Goal: Task Accomplishment & Management: Manage account settings

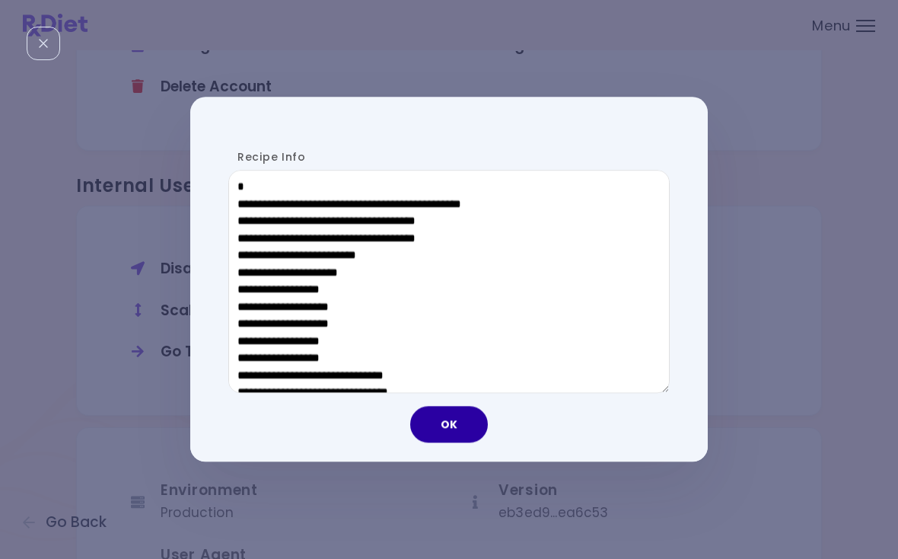
scroll to position [534, 0]
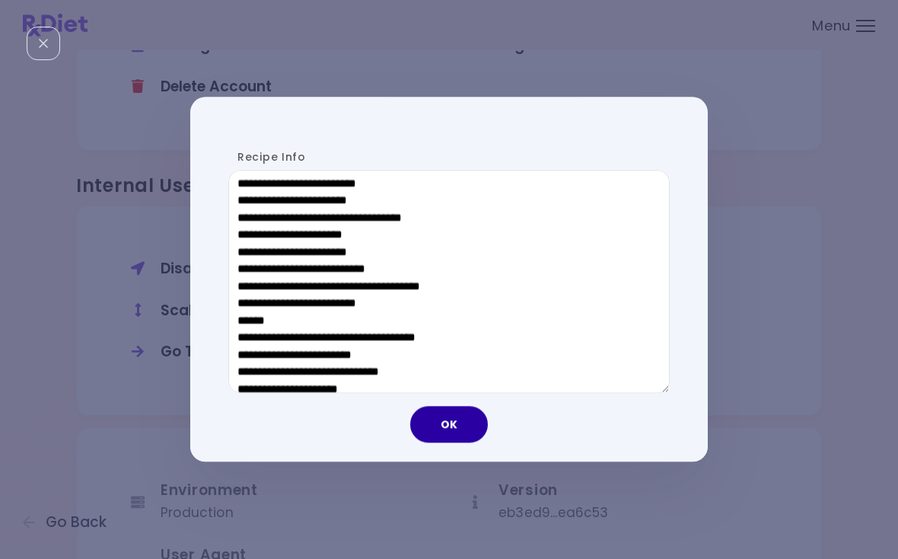
click at [448, 428] on button "OK" at bounding box center [449, 424] width 78 height 37
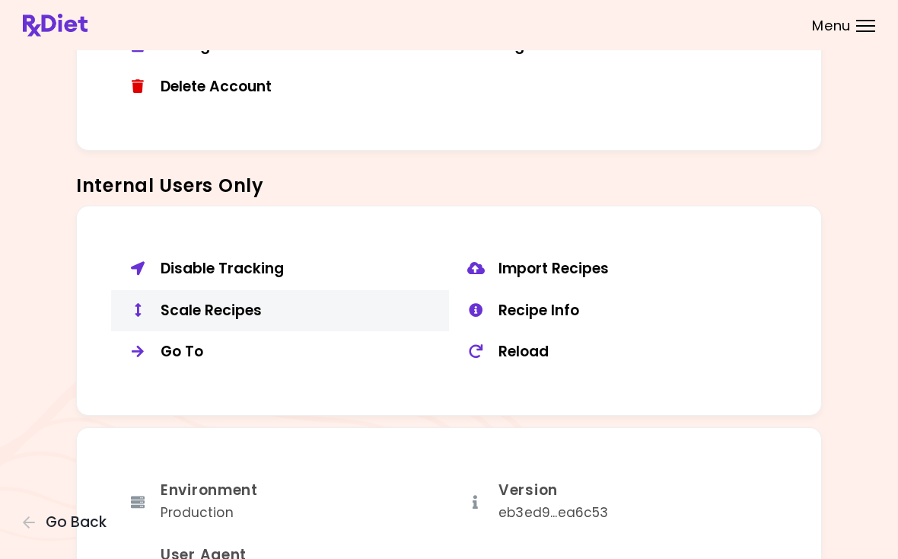
click at [199, 304] on div "Scale Recipes" at bounding box center [299, 310] width 277 height 19
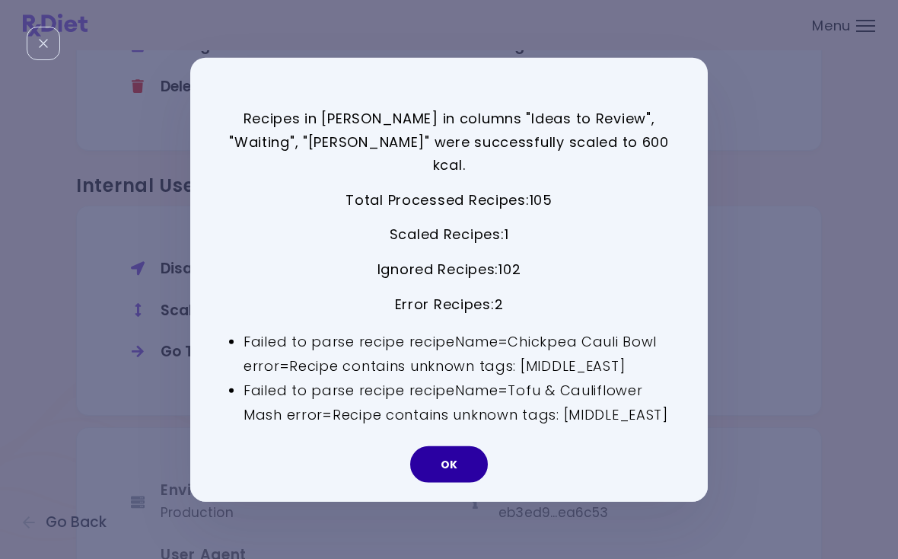
click at [475, 460] on button "OK" at bounding box center [449, 463] width 78 height 37
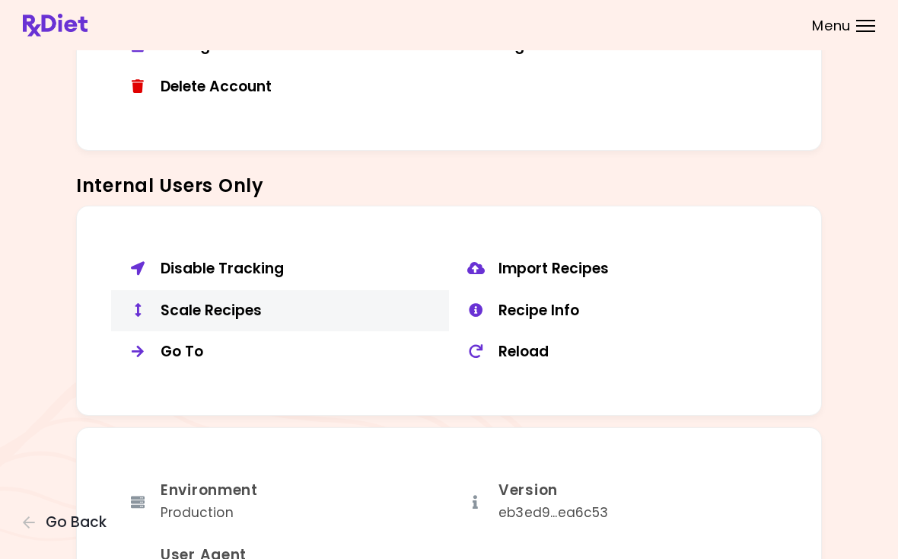
click at [197, 312] on button "Scale Recipes" at bounding box center [280, 311] width 338 height 42
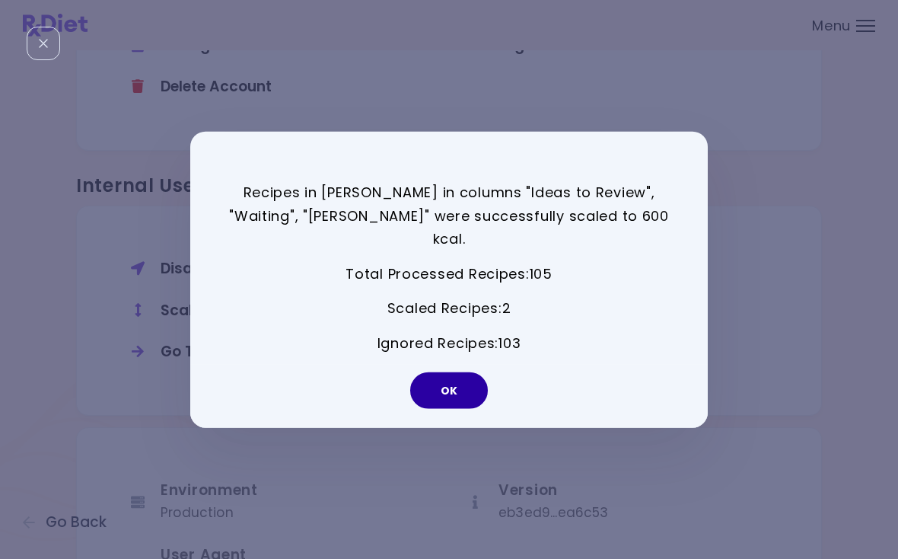
click at [432, 371] on button "OK" at bounding box center [449, 389] width 78 height 37
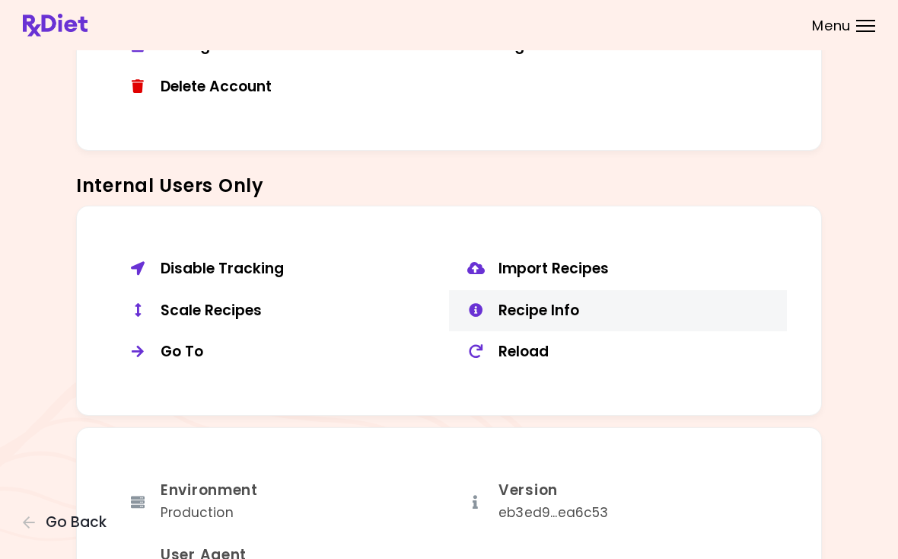
click at [575, 301] on div "Recipe Info" at bounding box center [636, 310] width 277 height 19
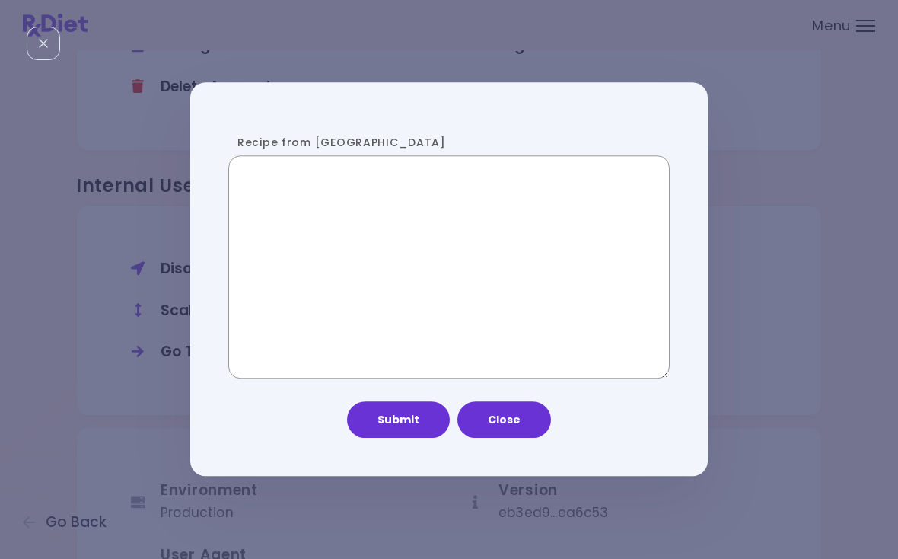
click at [451, 243] on textarea "Recipe from [GEOGRAPHIC_DATA]" at bounding box center [448, 267] width 441 height 224
paste textarea "**********"
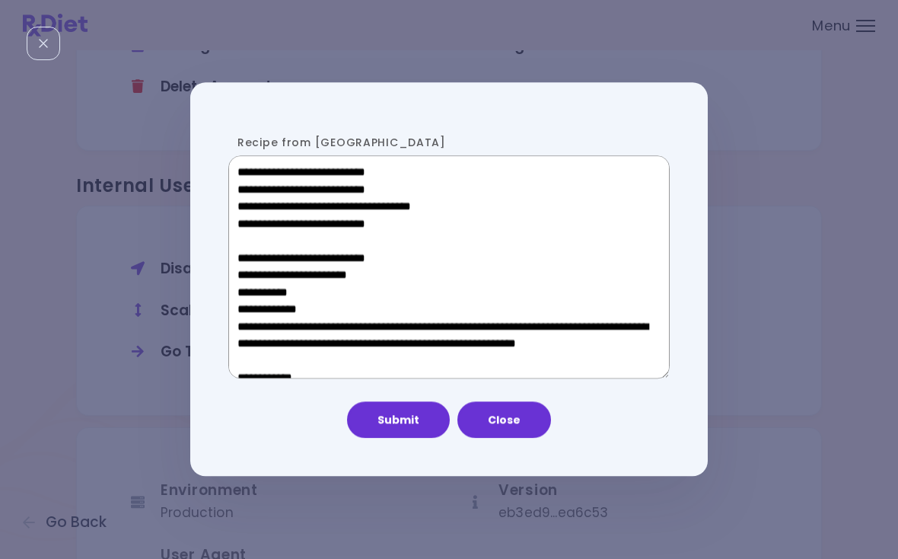
scroll to position [865, 0]
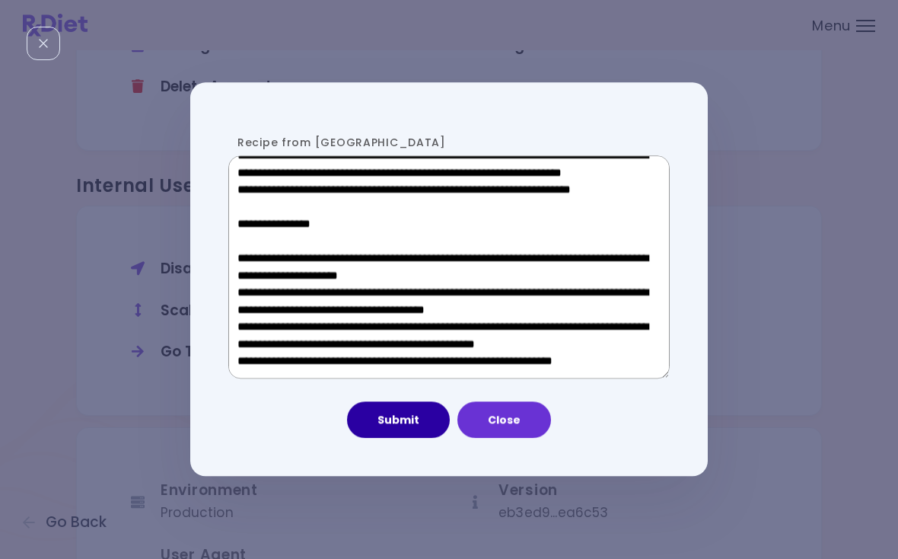
type textarea "**********"
click at [401, 418] on button "Submit" at bounding box center [398, 420] width 103 height 37
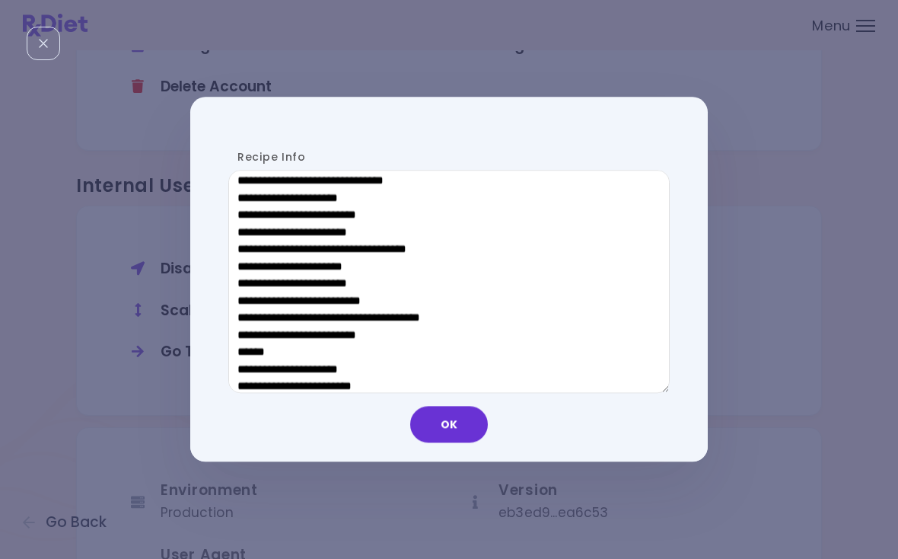
scroll to position [729, 0]
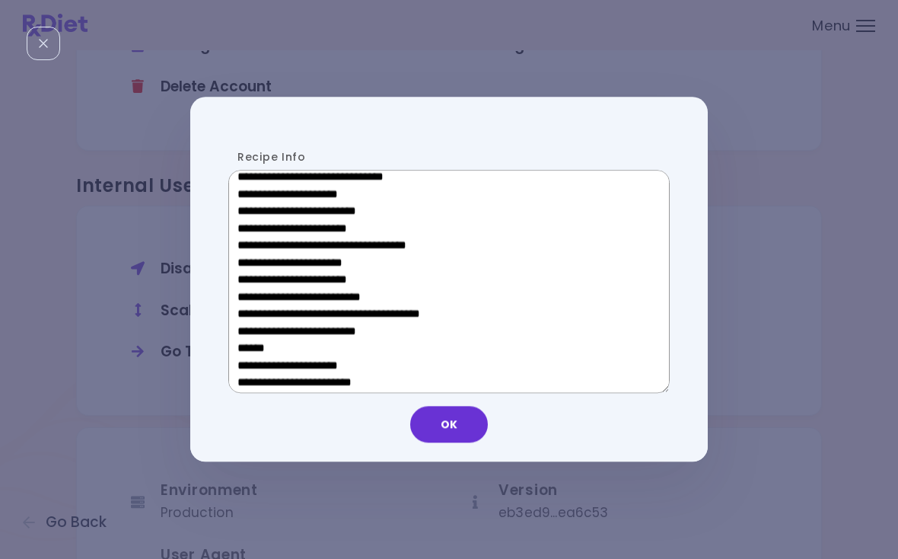
drag, startPoint x: 334, startPoint y: 344, endPoint x: 248, endPoint y: 342, distance: 86.0
click at [248, 342] on textarea "Recipe Info" at bounding box center [448, 282] width 441 height 224
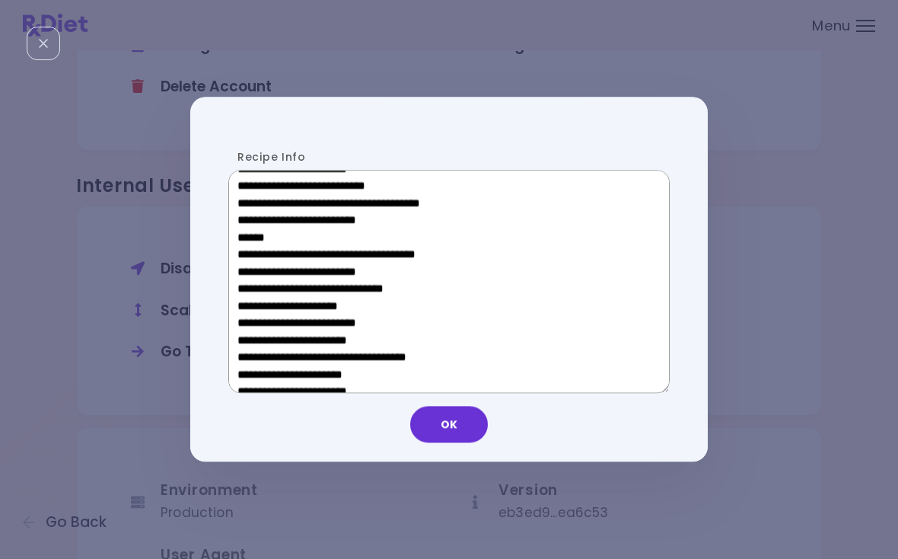
scroll to position [493, 0]
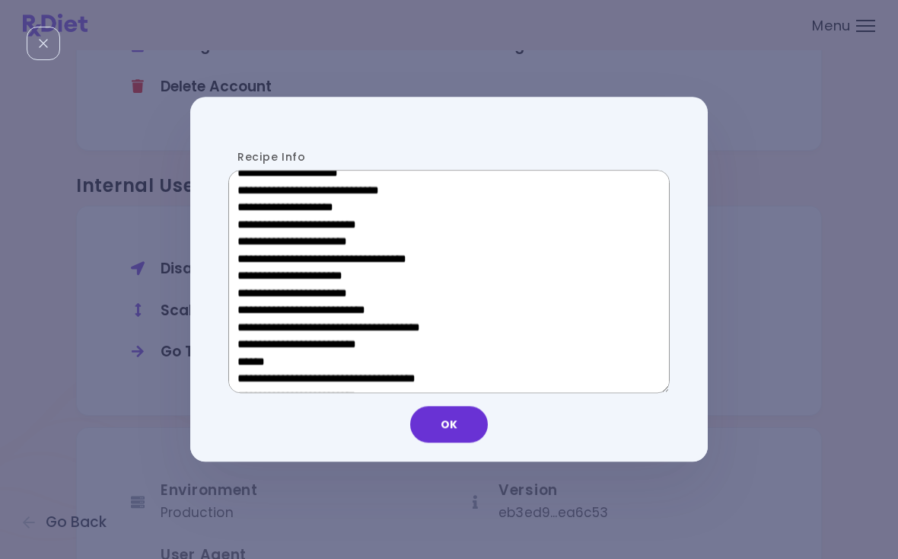
drag, startPoint x: 351, startPoint y: 275, endPoint x: 262, endPoint y: 275, distance: 89.0
click at [262, 275] on textarea "Recipe Info" at bounding box center [448, 282] width 441 height 224
click at [445, 425] on button "OK" at bounding box center [449, 424] width 78 height 37
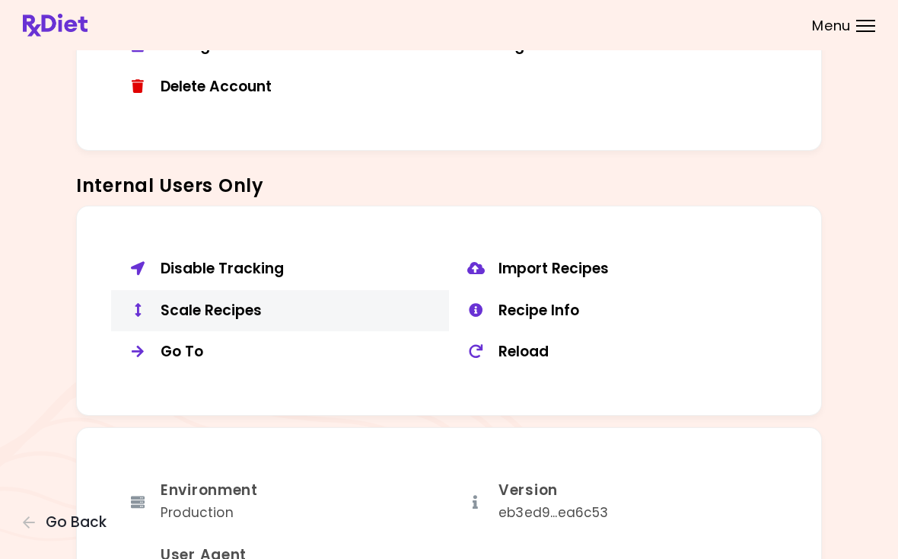
click at [217, 304] on div "Scale Recipes" at bounding box center [299, 310] width 277 height 19
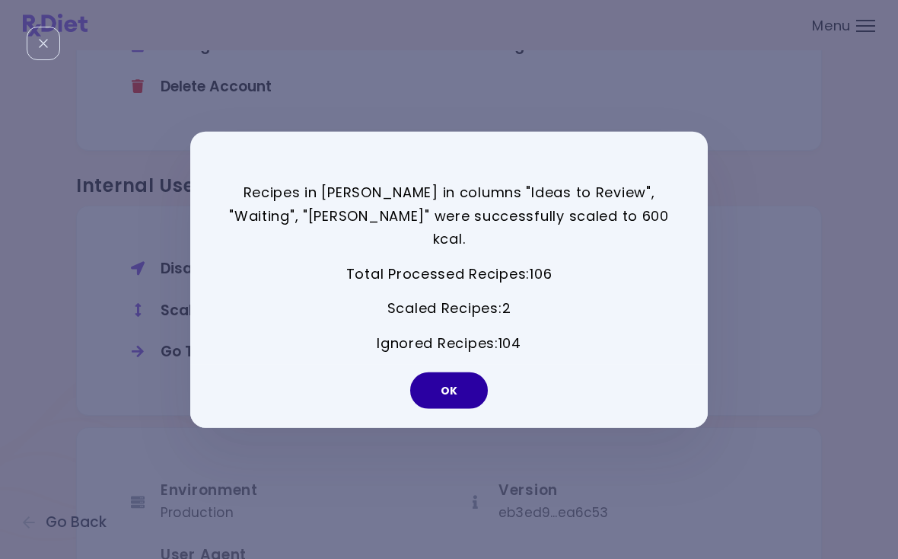
click at [459, 379] on button "OK" at bounding box center [449, 389] width 78 height 37
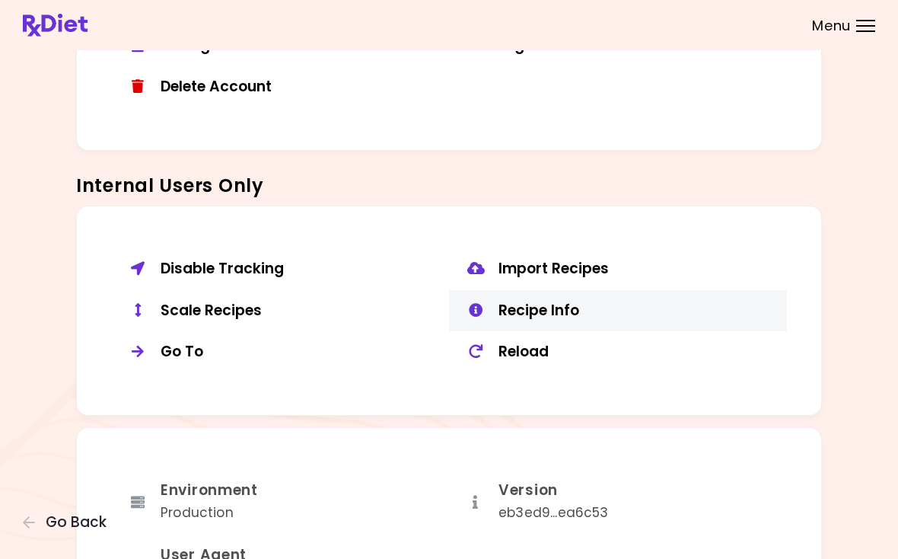
click at [556, 301] on div "Recipe Info" at bounding box center [636, 310] width 277 height 19
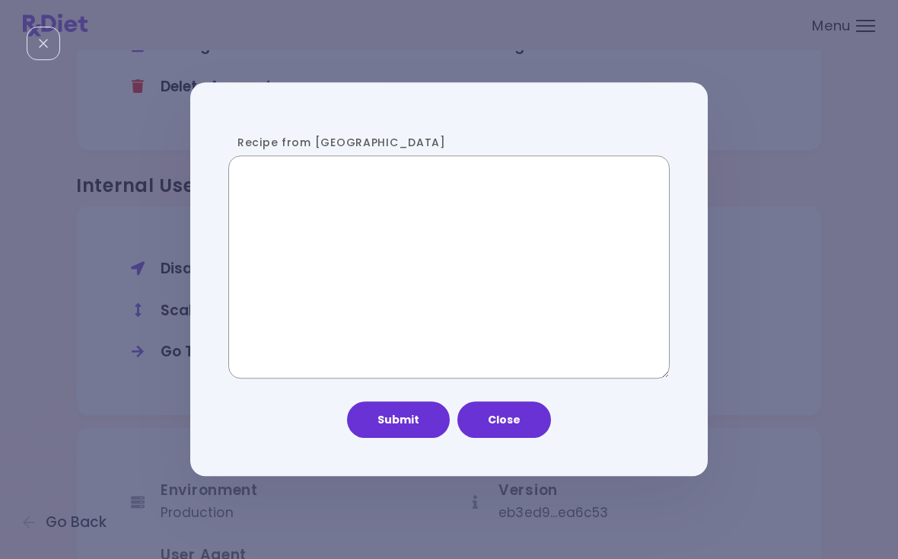
click at [460, 212] on textarea "Recipe from [GEOGRAPHIC_DATA]" at bounding box center [448, 267] width 441 height 224
paste textarea "**********"
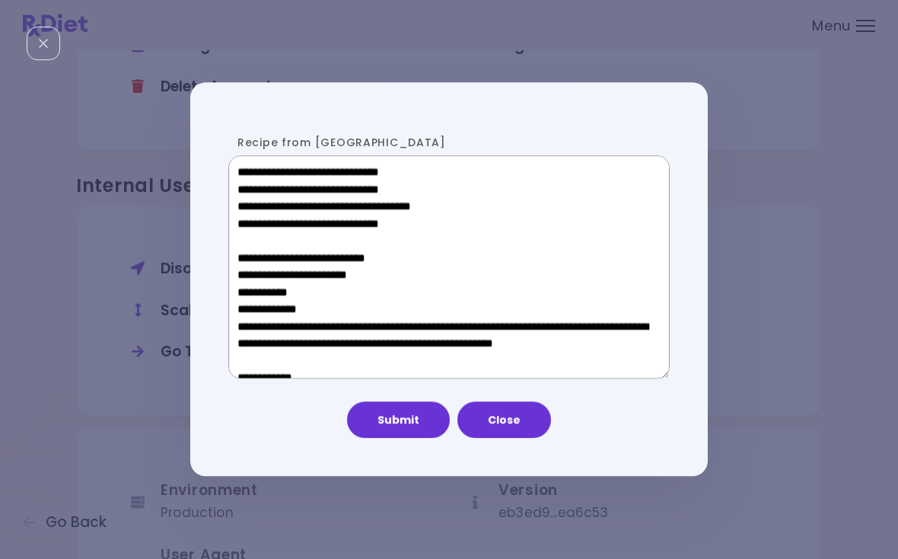
scroll to position [882, 0]
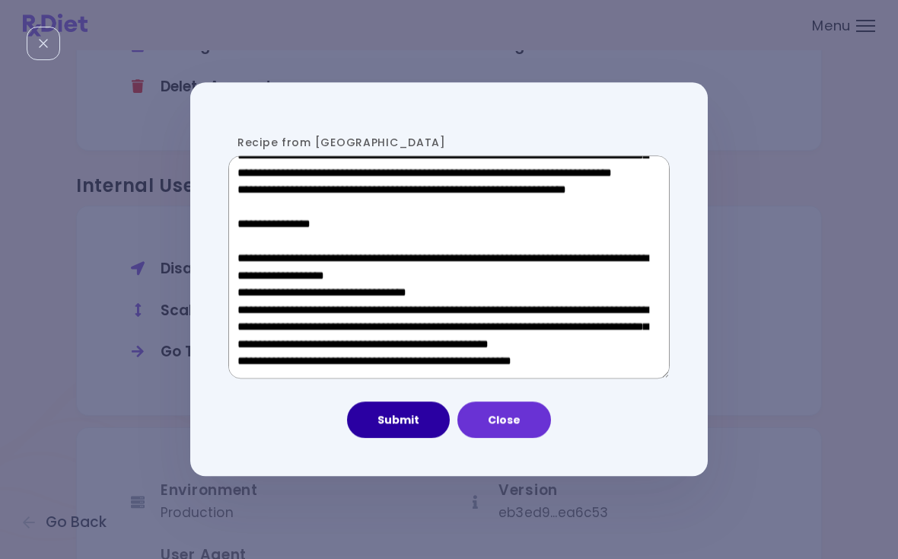
type textarea "**********"
click at [405, 414] on button "Submit" at bounding box center [398, 420] width 103 height 37
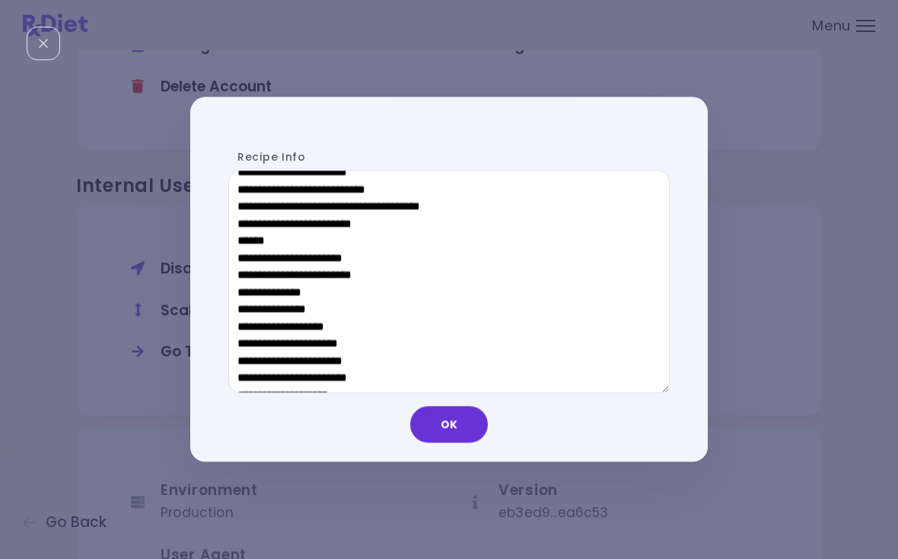
scroll to position [857, 0]
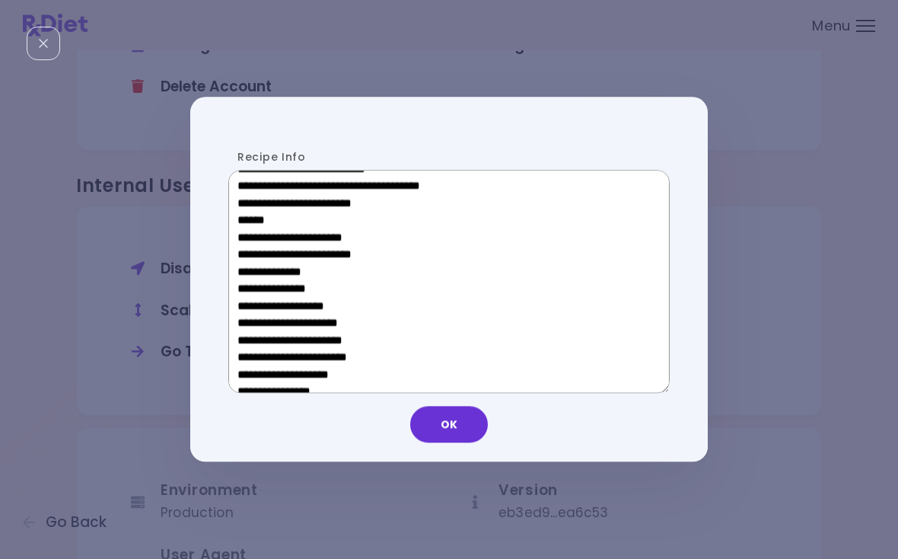
drag, startPoint x: 341, startPoint y: 217, endPoint x: 250, endPoint y: 217, distance: 91.3
click at [250, 217] on textarea "Recipe Info" at bounding box center [448, 282] width 441 height 224
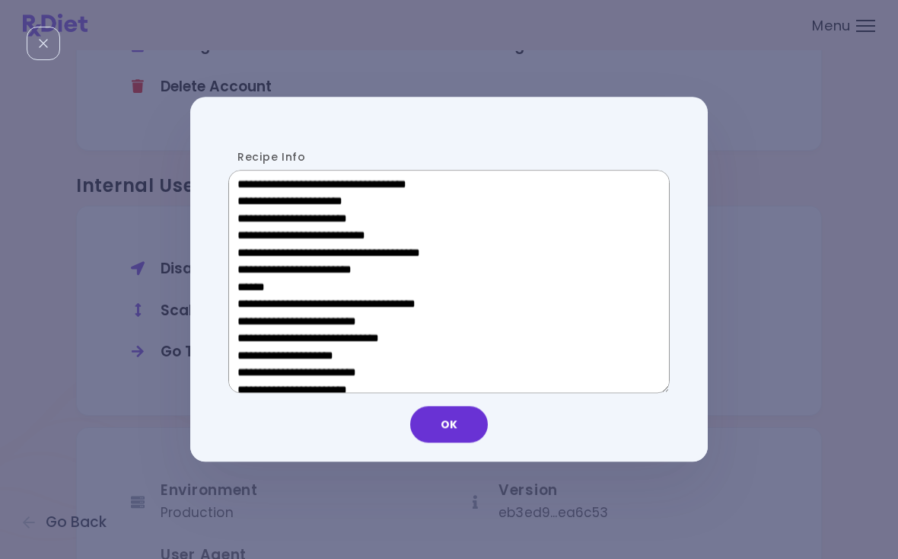
scroll to position [552, 0]
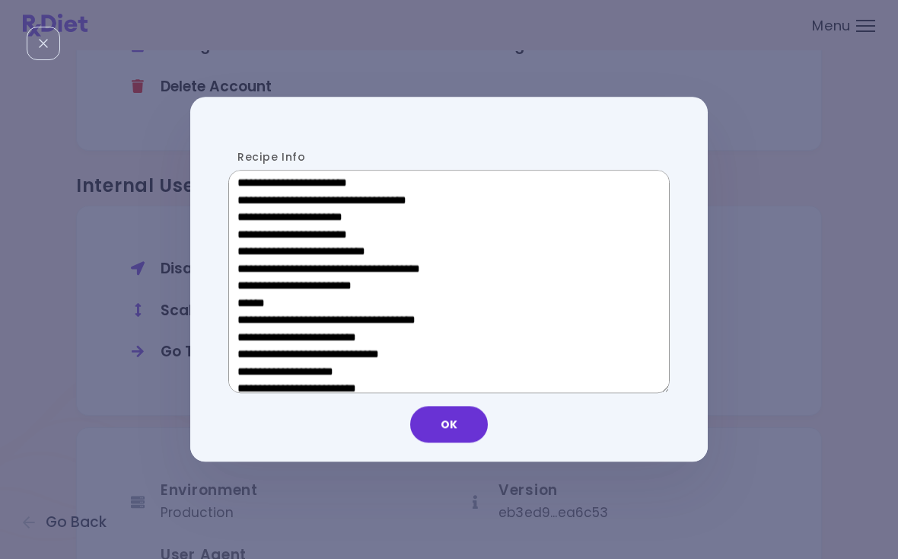
drag, startPoint x: 355, startPoint y: 221, endPoint x: 263, endPoint y: 221, distance: 91.3
click at [263, 221] on textarea "Recipe Info" at bounding box center [448, 282] width 441 height 224
click at [435, 421] on button "OK" at bounding box center [449, 424] width 78 height 37
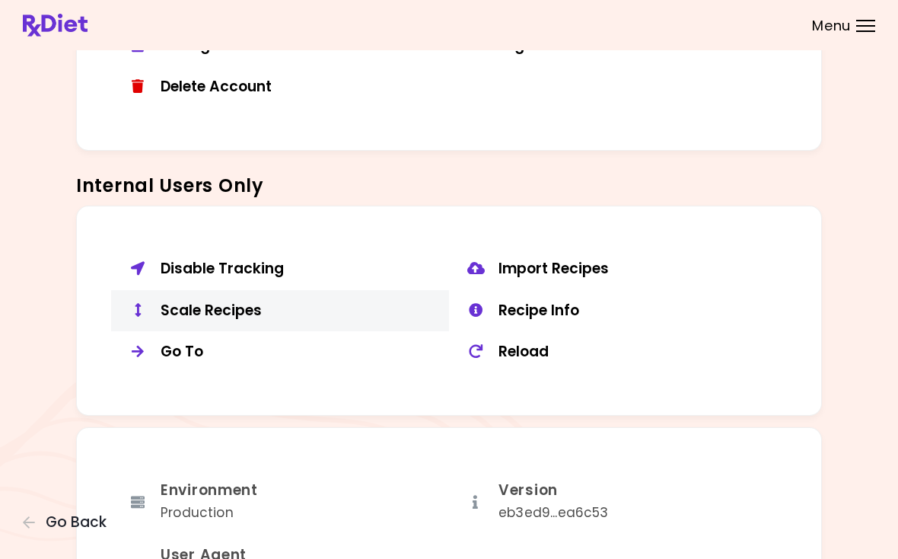
click at [208, 304] on div "Scale Recipes" at bounding box center [299, 310] width 277 height 19
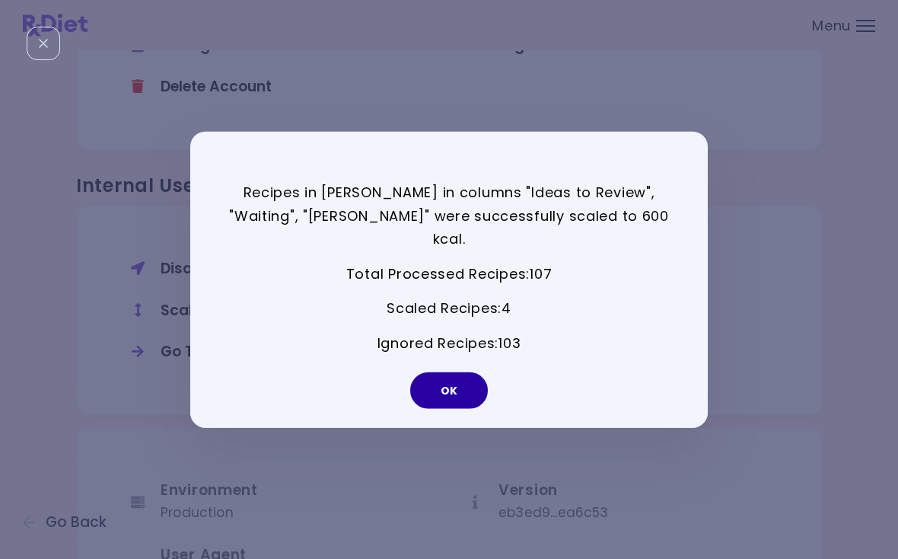
click at [460, 371] on button "OK" at bounding box center [449, 389] width 78 height 37
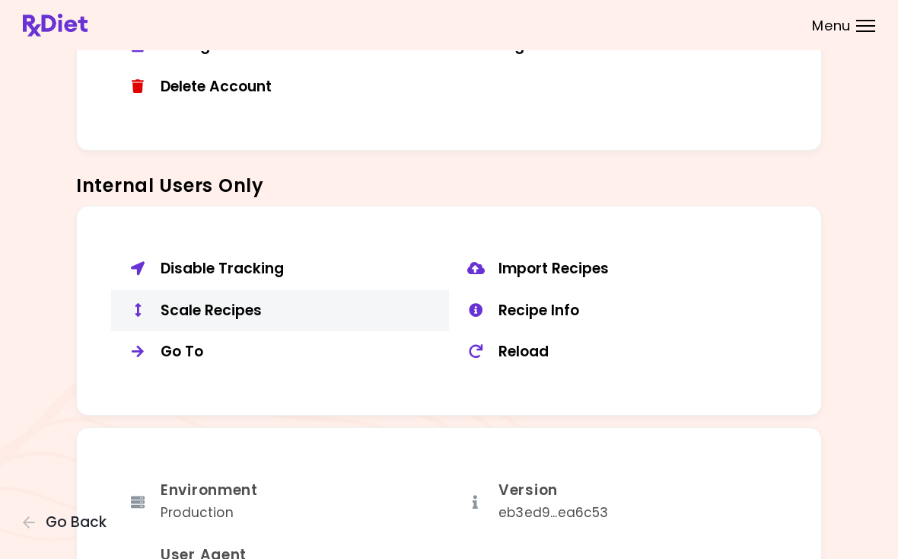
click at [269, 301] on div "Scale Recipes" at bounding box center [299, 310] width 277 height 19
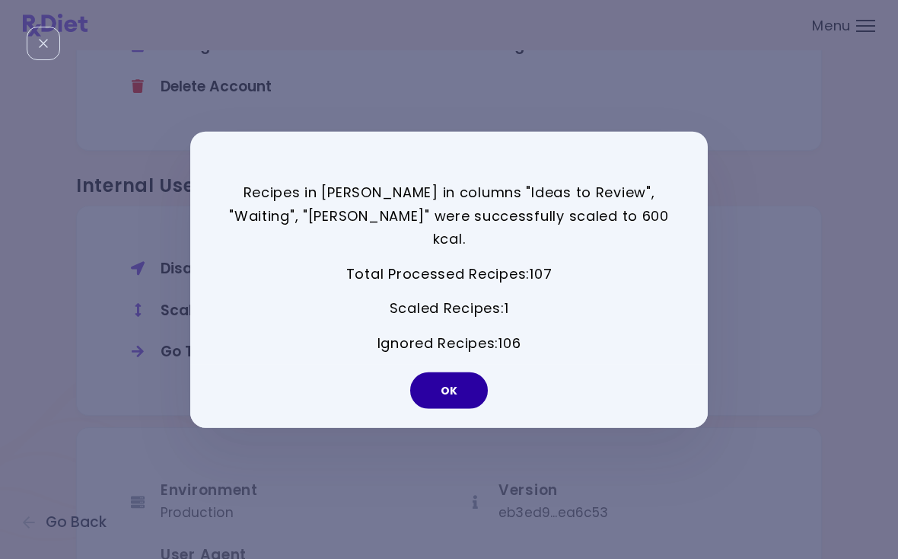
click at [459, 378] on button "OK" at bounding box center [449, 389] width 78 height 37
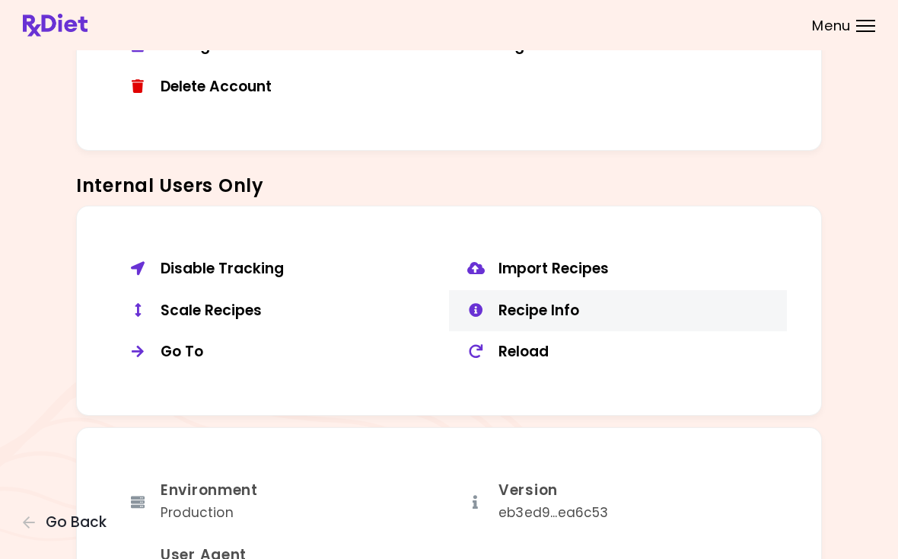
click at [524, 301] on div "Recipe Info" at bounding box center [636, 310] width 277 height 19
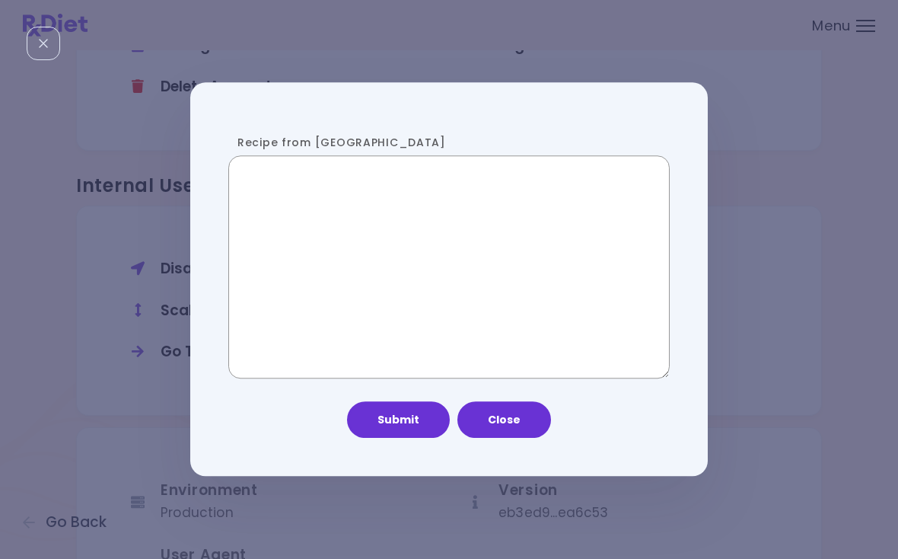
click at [391, 261] on textarea "Recipe from [GEOGRAPHIC_DATA]" at bounding box center [448, 267] width 441 height 224
paste textarea "**********"
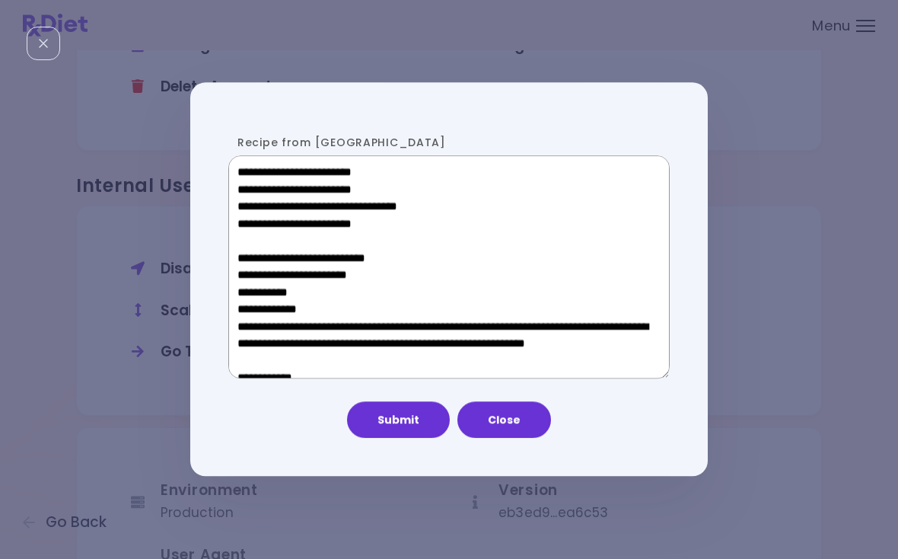
scroll to position [1100, 0]
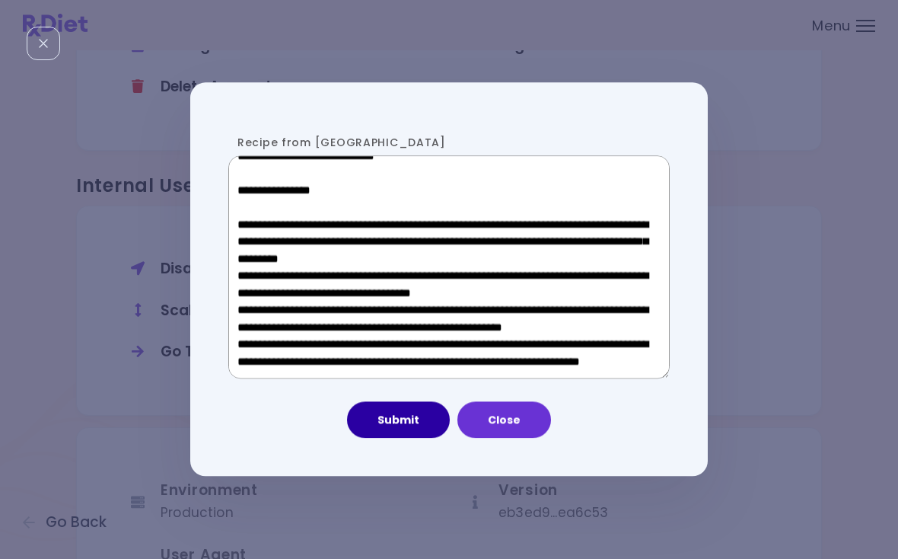
type textarea "**********"
click at [408, 417] on button "Submit" at bounding box center [398, 420] width 103 height 37
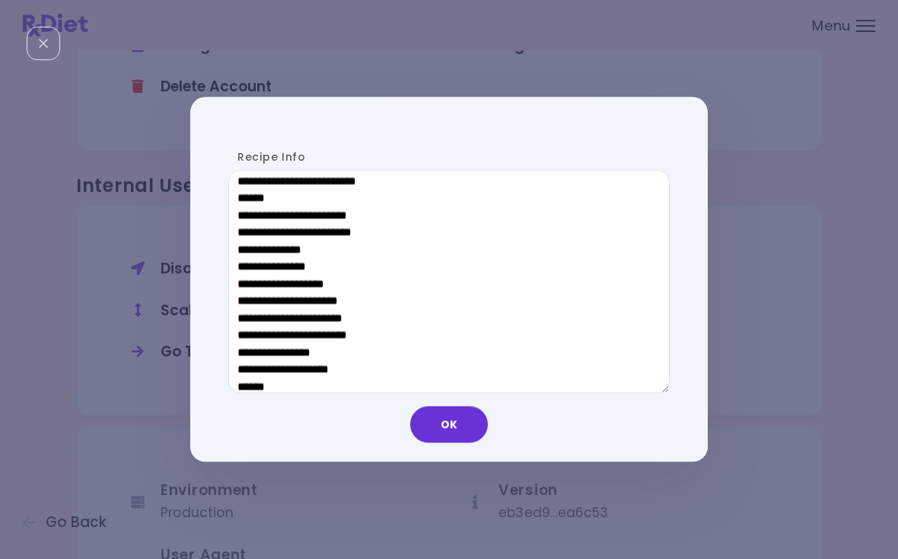
scroll to position [843, 0]
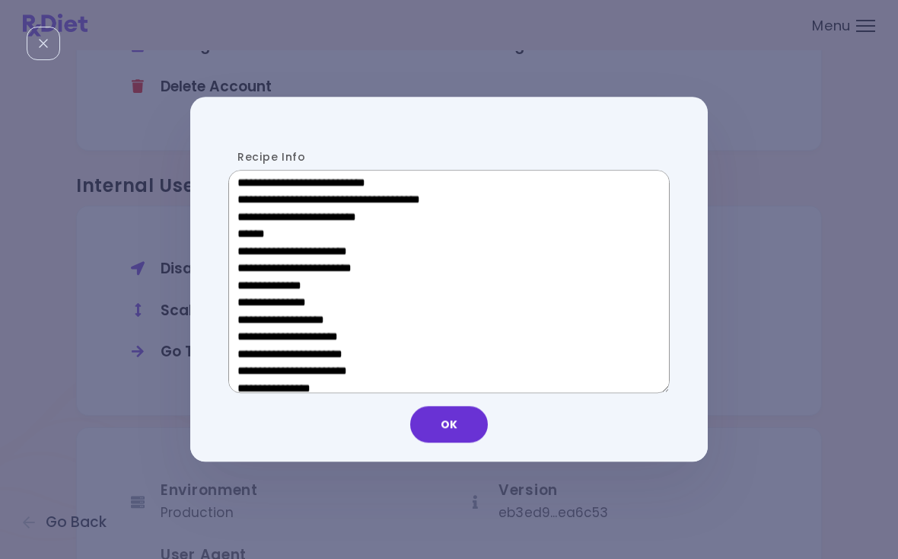
drag, startPoint x: 345, startPoint y: 228, endPoint x: 250, endPoint y: 228, distance: 95.1
click at [250, 228] on textarea "Recipe Info" at bounding box center [448, 282] width 441 height 224
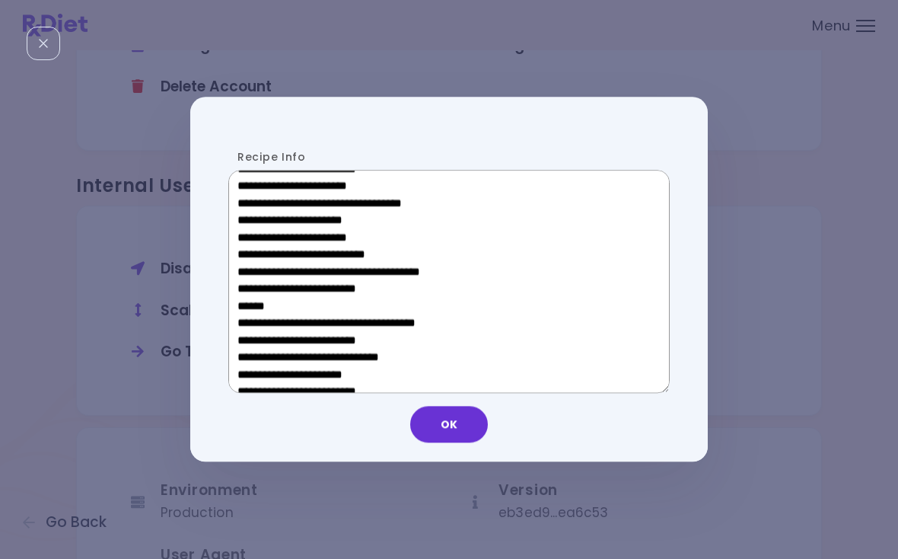
scroll to position [459, 0]
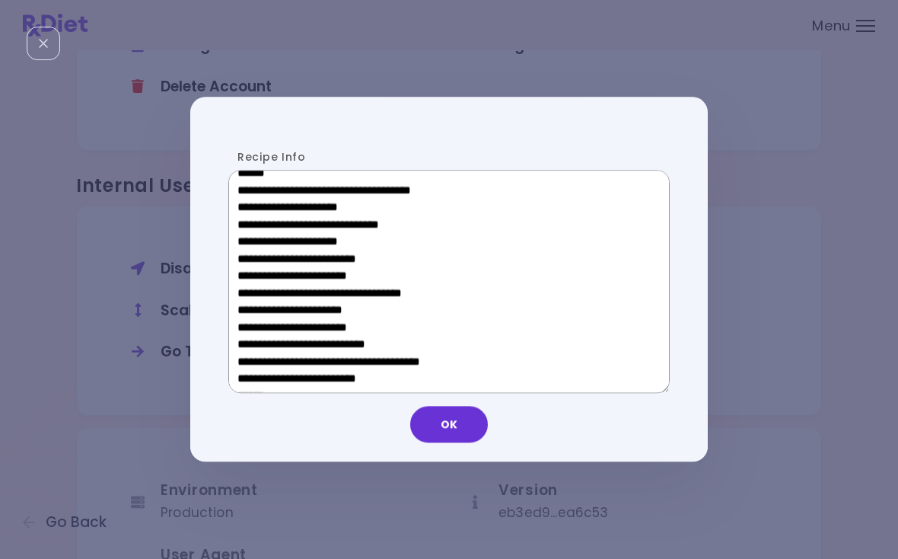
drag, startPoint x: 366, startPoint y: 314, endPoint x: 262, endPoint y: 313, distance: 104.3
click at [262, 313] on textarea "Recipe Info" at bounding box center [448, 282] width 441 height 224
click at [443, 423] on button "OK" at bounding box center [449, 424] width 78 height 37
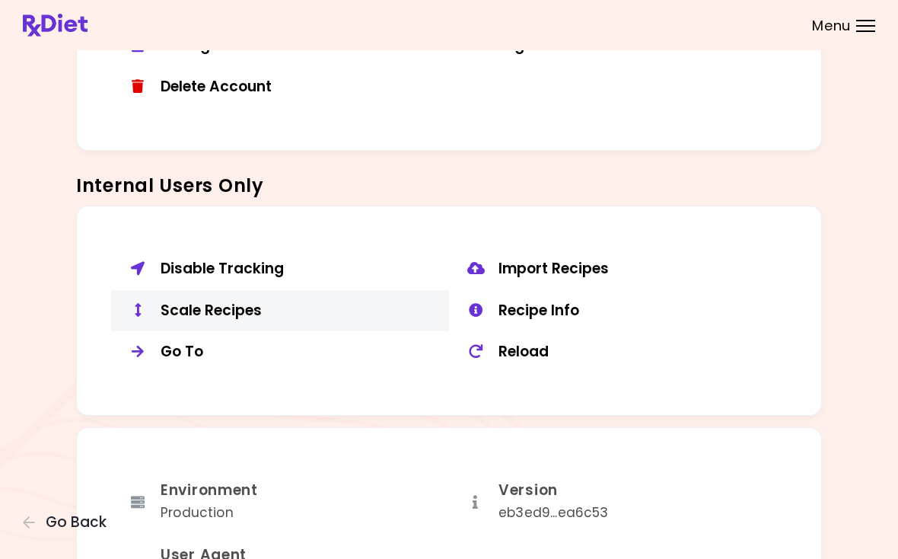
click at [188, 301] on div "Scale Recipes" at bounding box center [299, 310] width 277 height 19
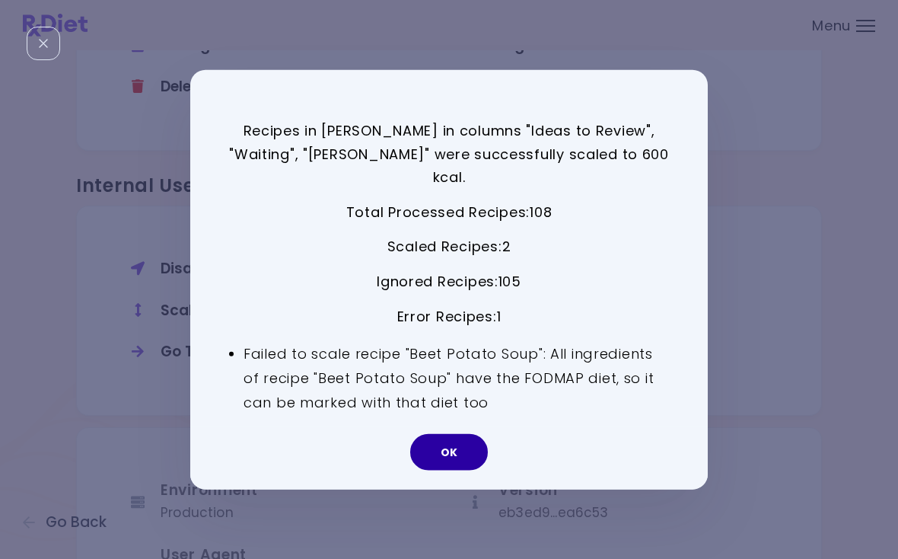
click at [449, 441] on button "OK" at bounding box center [449, 451] width 78 height 37
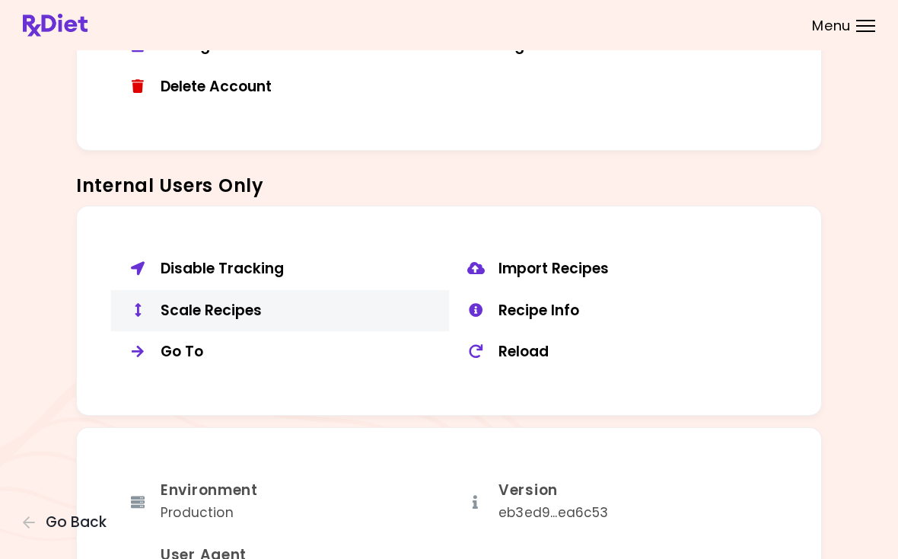
click at [235, 301] on div "Scale Recipes" at bounding box center [299, 310] width 277 height 19
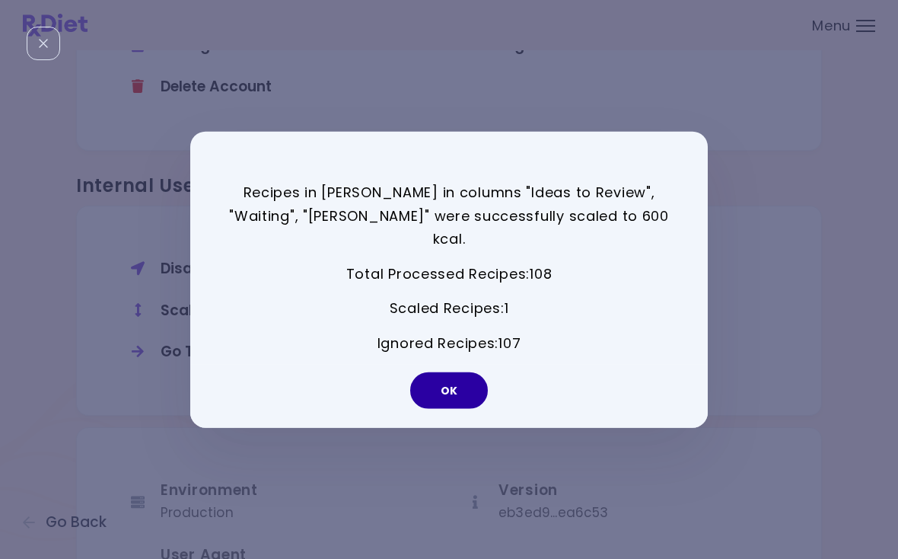
click at [457, 380] on button "OK" at bounding box center [449, 389] width 78 height 37
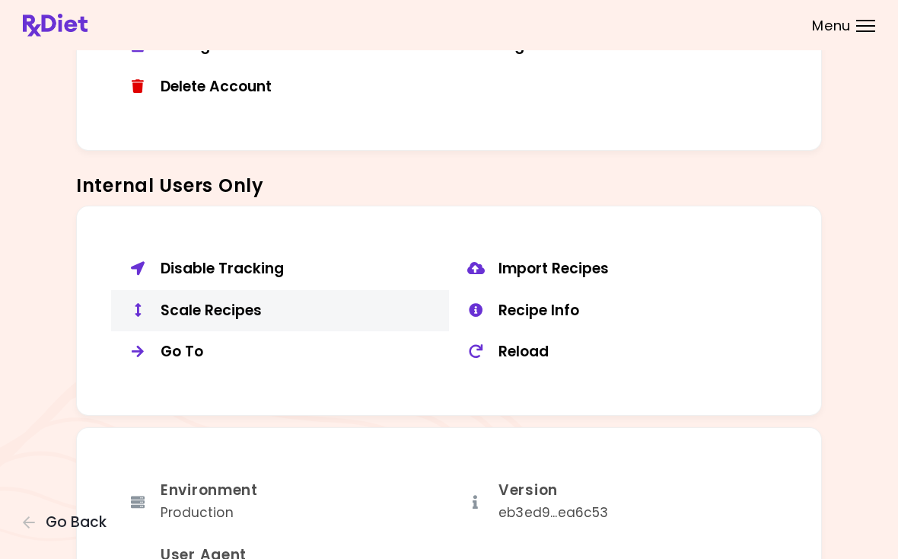
click at [253, 309] on div "Scale Recipes" at bounding box center [299, 310] width 277 height 19
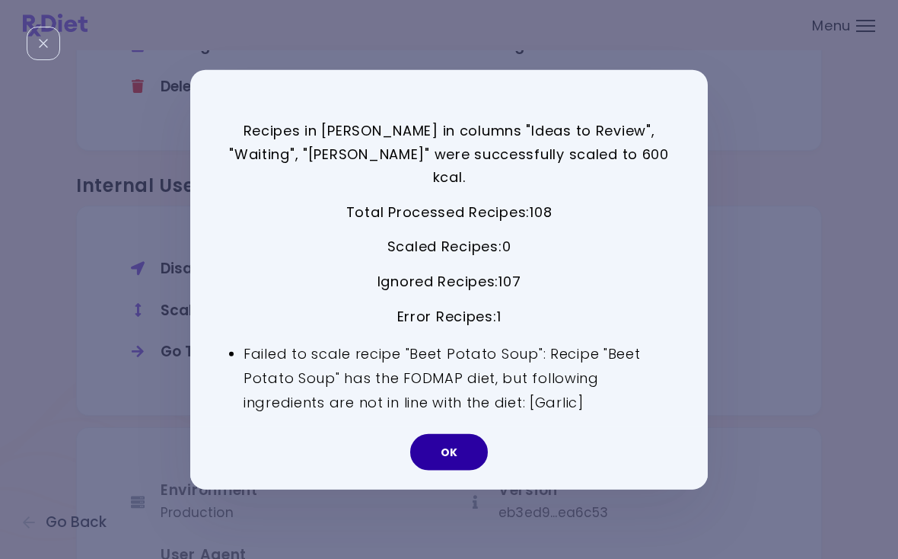
click at [462, 435] on button "OK" at bounding box center [449, 451] width 78 height 37
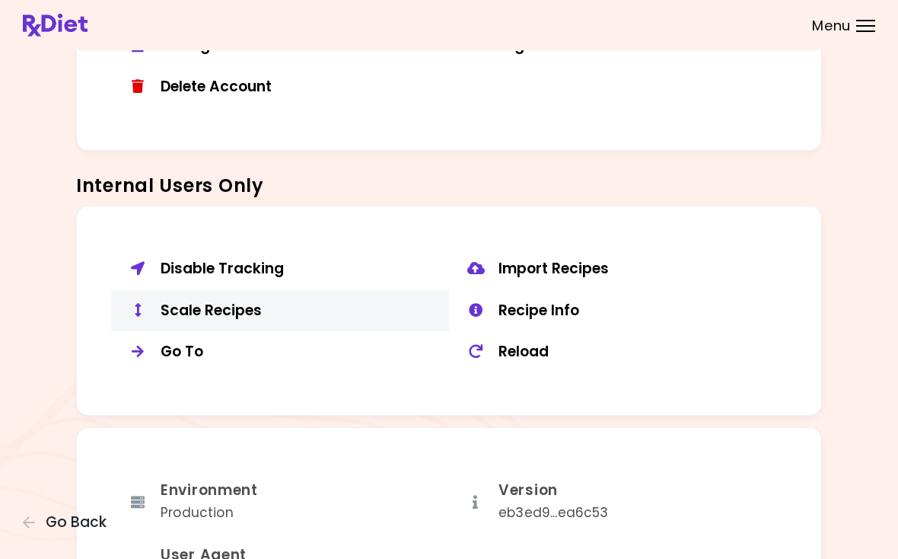
click at [228, 308] on div "Scale Recipes" at bounding box center [299, 310] width 277 height 19
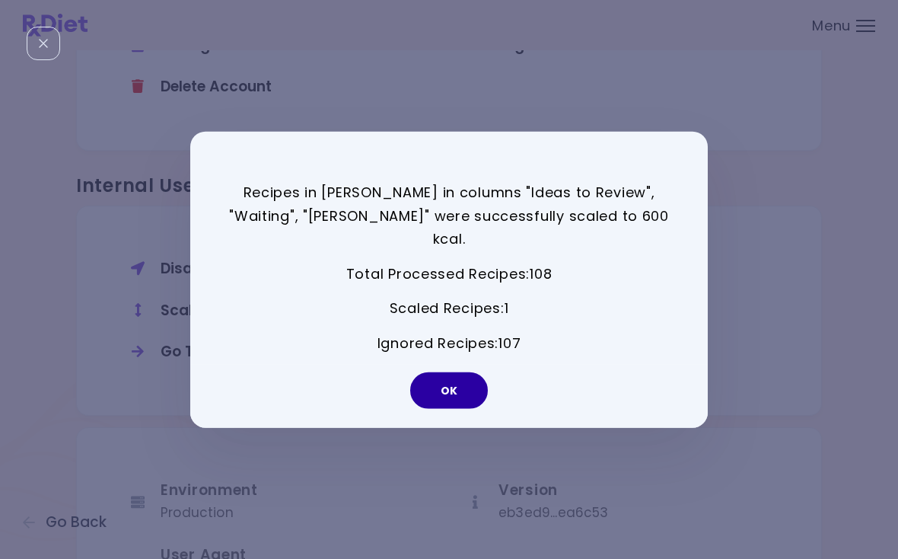
click at [466, 374] on button "OK" at bounding box center [449, 389] width 78 height 37
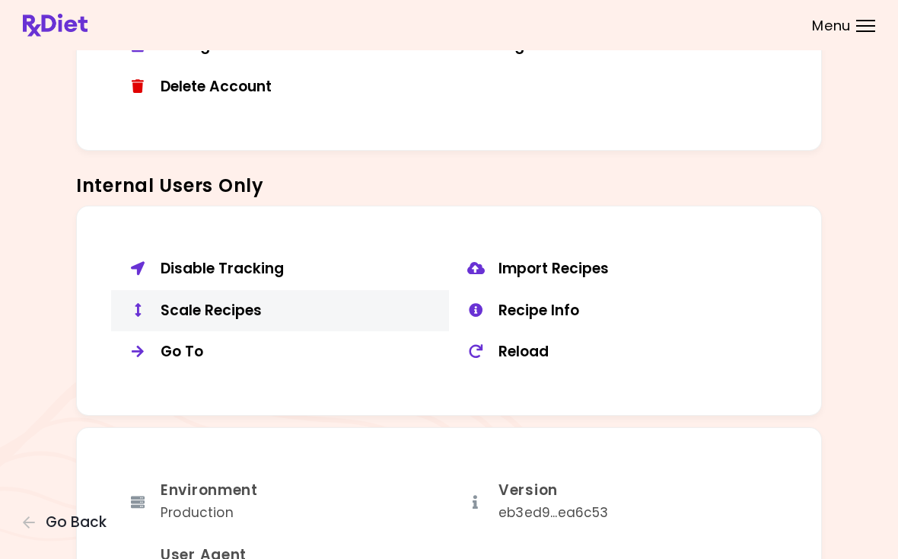
click at [310, 310] on button "Scale Recipes" at bounding box center [280, 311] width 338 height 42
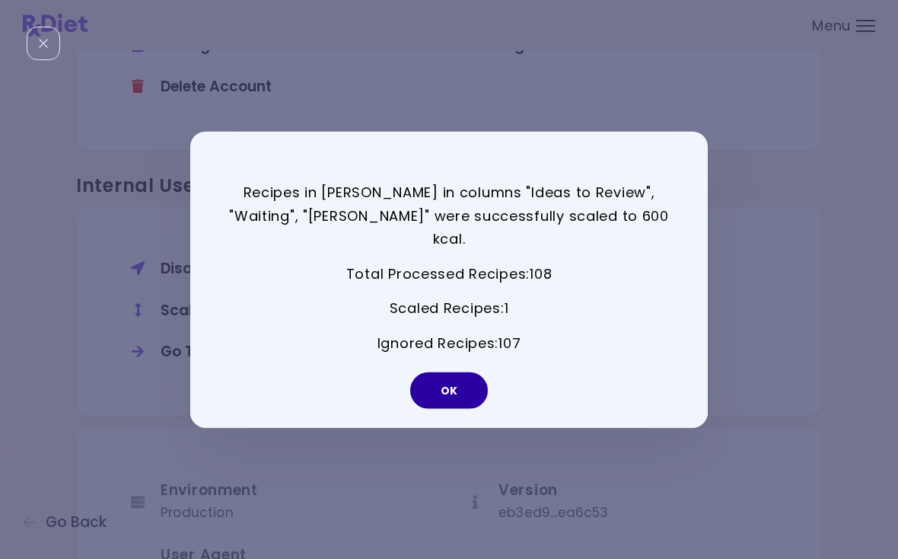
click at [447, 381] on button "OK" at bounding box center [449, 389] width 78 height 37
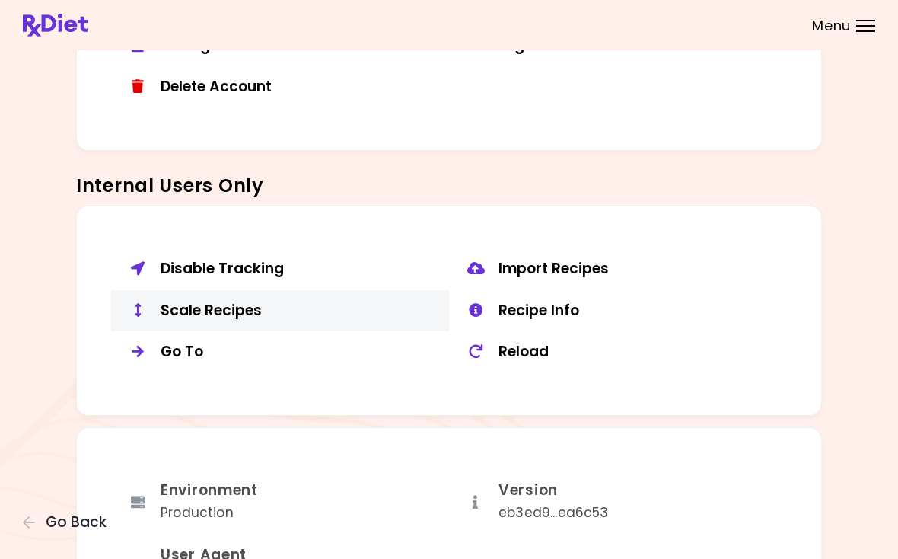
click at [246, 301] on div "Scale Recipes" at bounding box center [299, 310] width 277 height 19
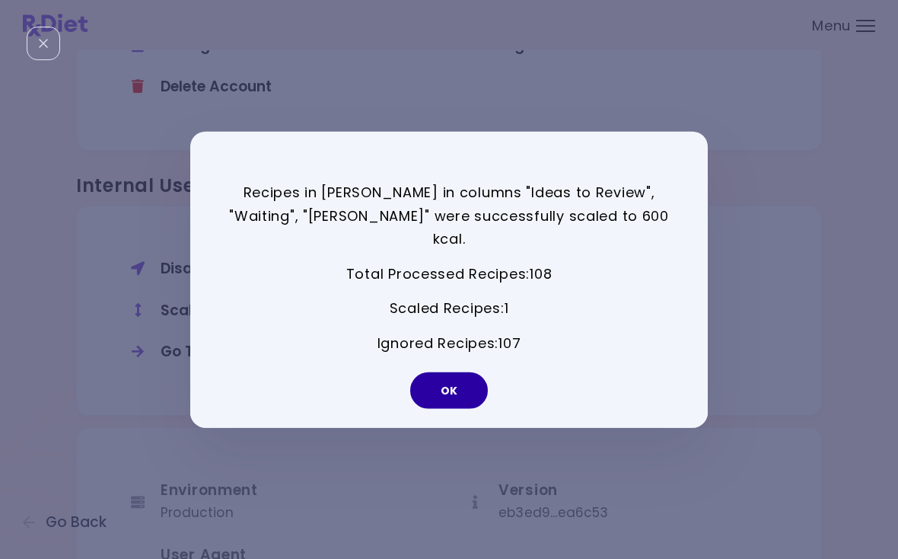
click at [459, 384] on button "OK" at bounding box center [449, 389] width 78 height 37
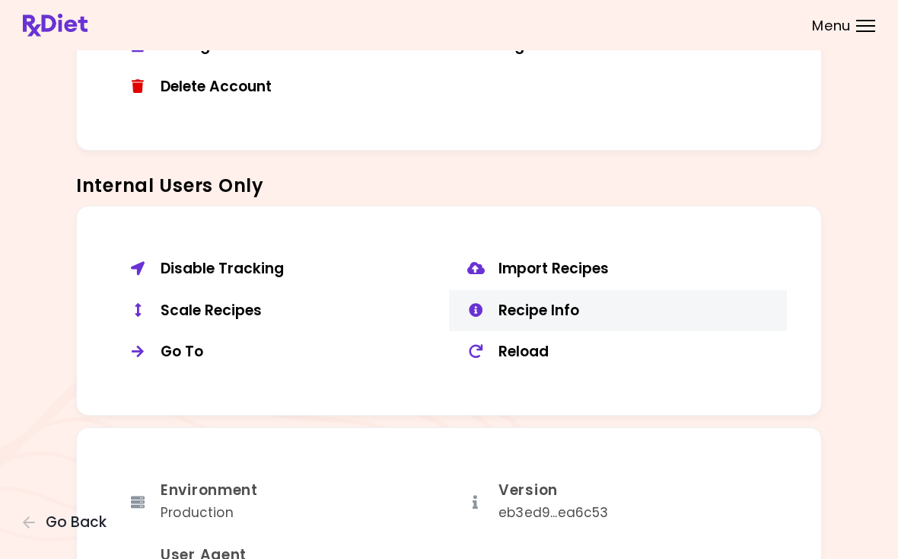
click at [572, 301] on div "Recipe Info" at bounding box center [636, 310] width 277 height 19
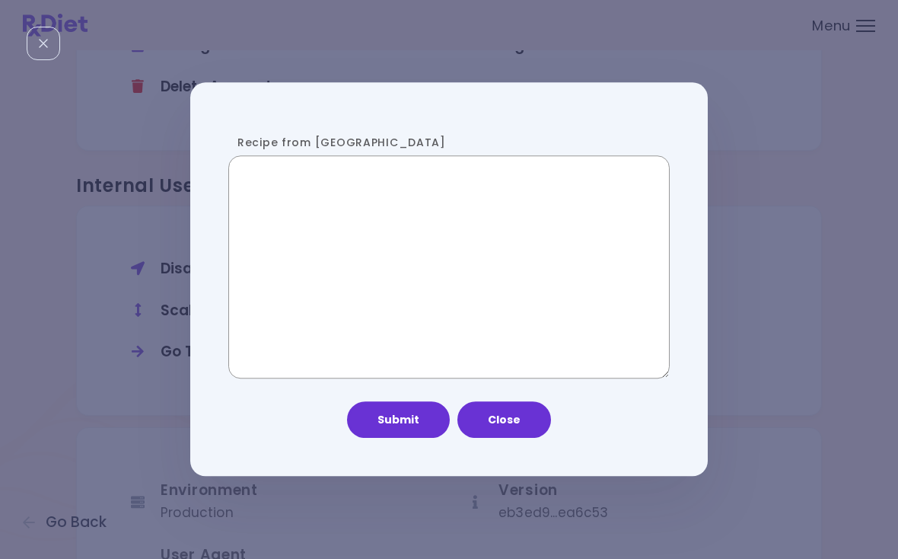
click at [363, 267] on textarea "Recipe from [GEOGRAPHIC_DATA]" at bounding box center [448, 267] width 441 height 224
paste textarea "**********"
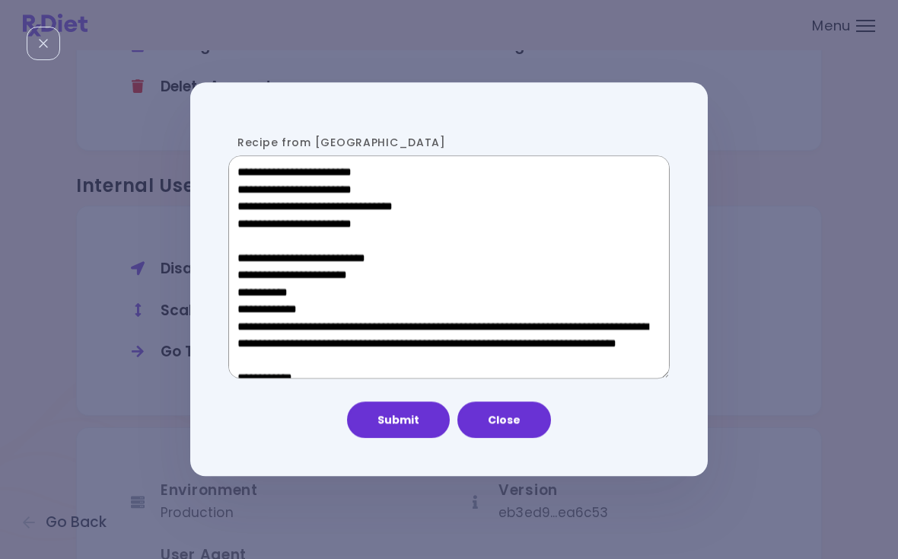
scroll to position [1066, 0]
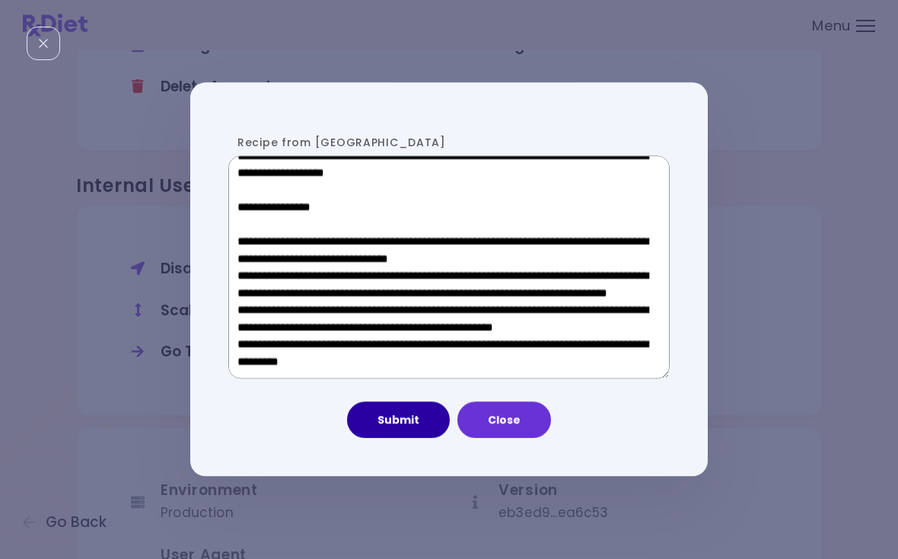
type textarea "**********"
click at [398, 419] on button "Submit" at bounding box center [398, 420] width 103 height 37
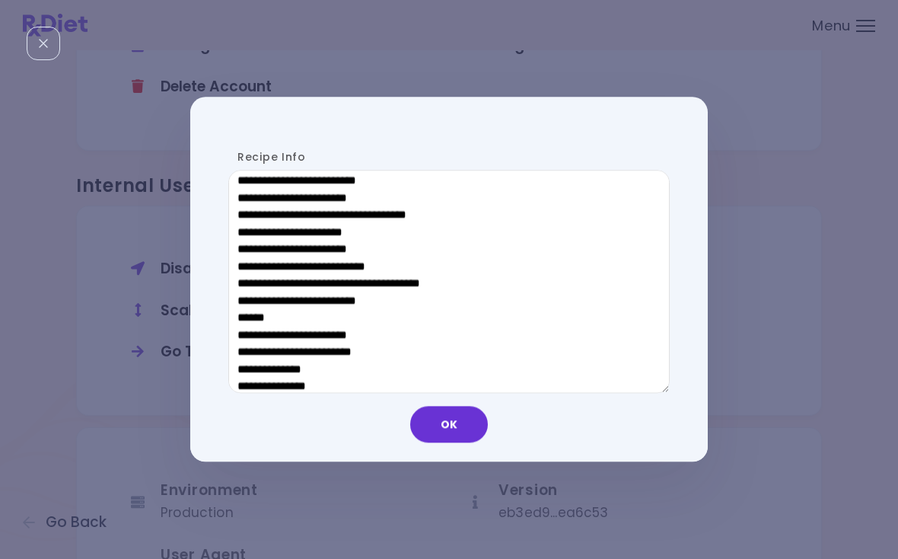
scroll to position [760, 0]
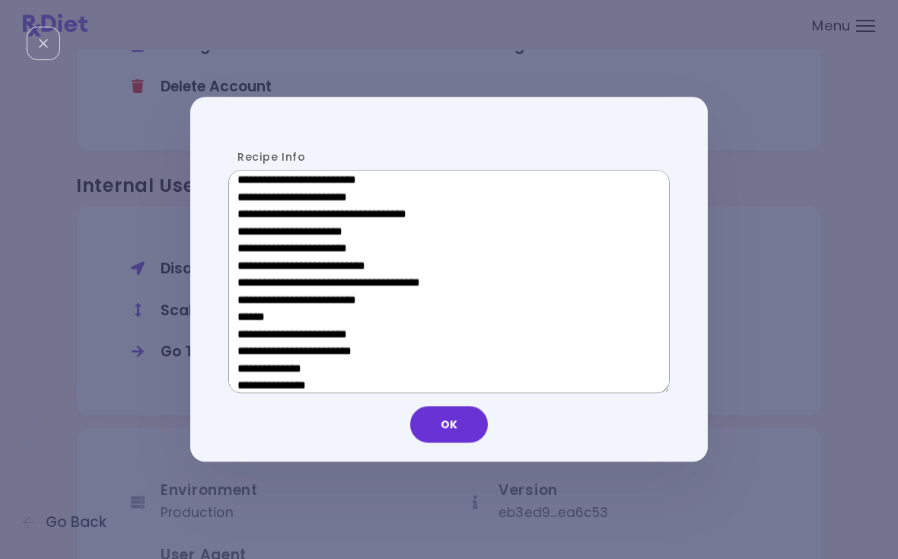
drag, startPoint x: 347, startPoint y: 316, endPoint x: 250, endPoint y: 315, distance: 97.4
click at [250, 315] on textarea "Recipe Info" at bounding box center [448, 282] width 441 height 224
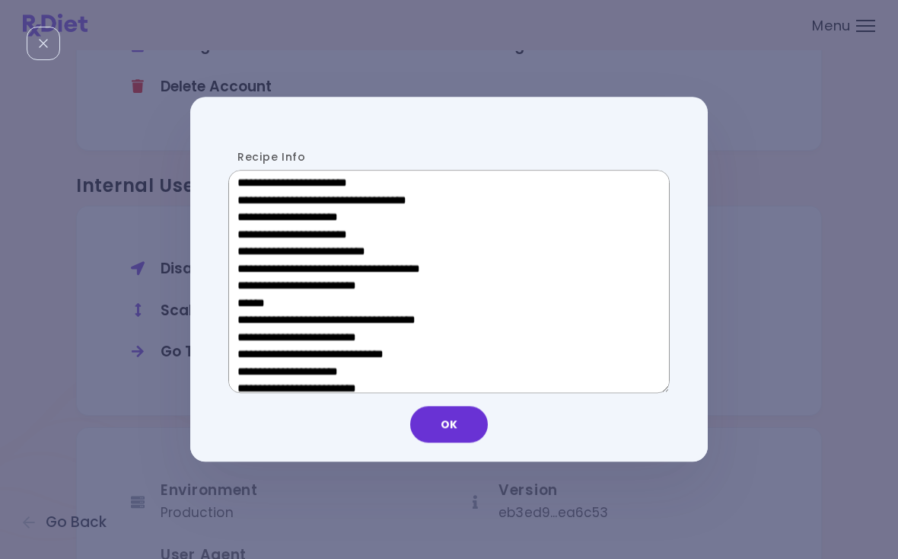
scroll to position [538, 0]
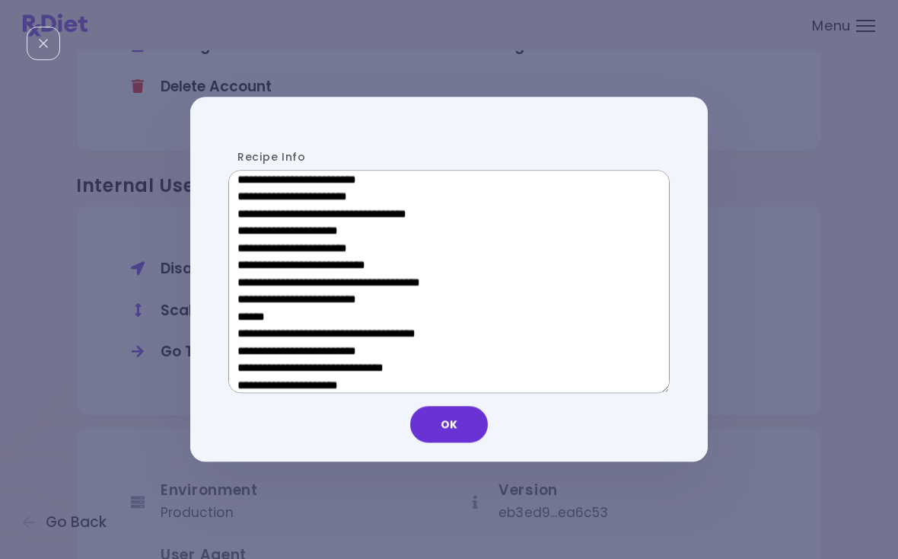
drag, startPoint x: 349, startPoint y: 237, endPoint x: 263, endPoint y: 239, distance: 86.0
click at [263, 239] on textarea "Recipe Info" at bounding box center [448, 282] width 441 height 224
click at [469, 427] on button "OK" at bounding box center [449, 424] width 78 height 37
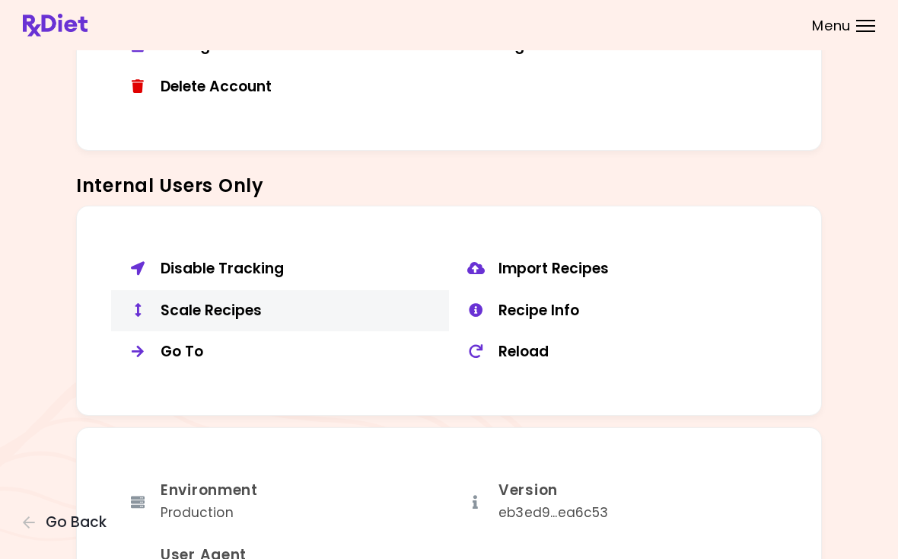
click at [234, 302] on div "Scale Recipes" at bounding box center [299, 310] width 277 height 19
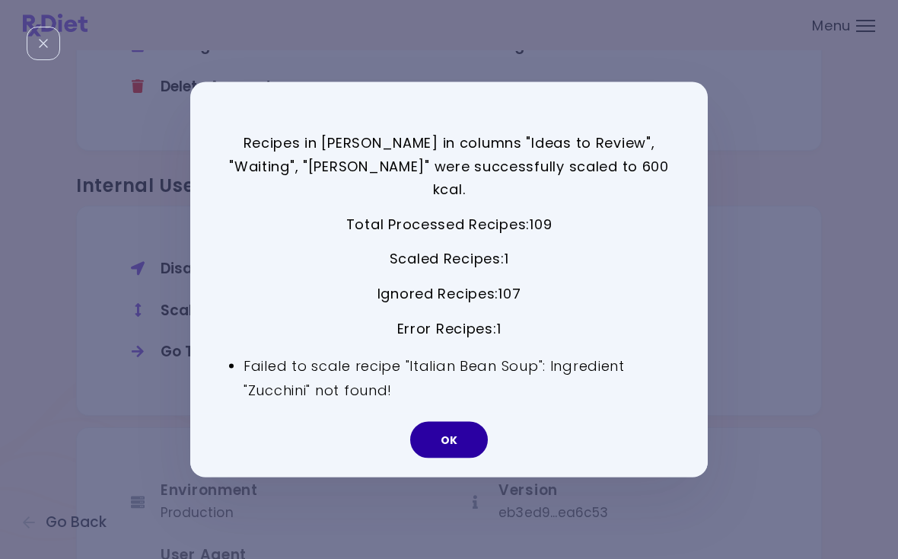
click at [450, 422] on button "OK" at bounding box center [449, 439] width 78 height 37
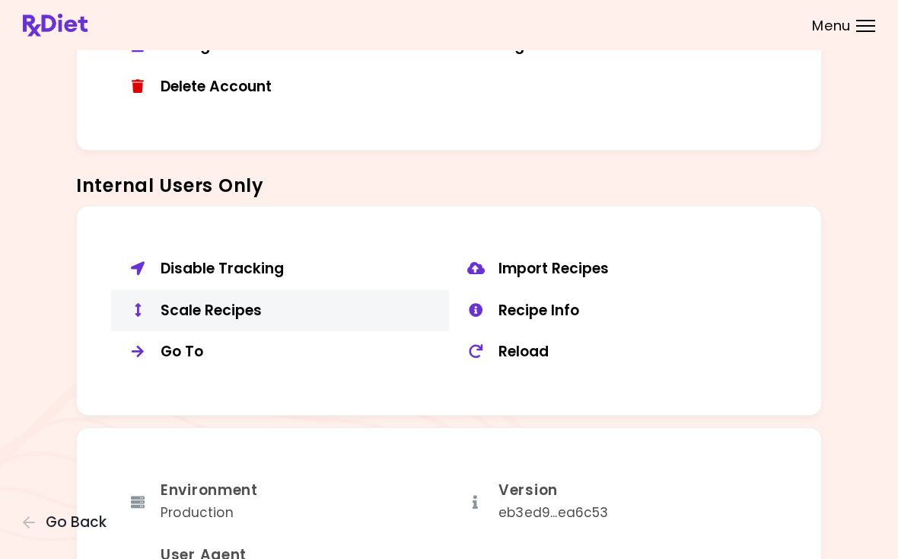
click at [261, 301] on div "Scale Recipes" at bounding box center [299, 310] width 277 height 19
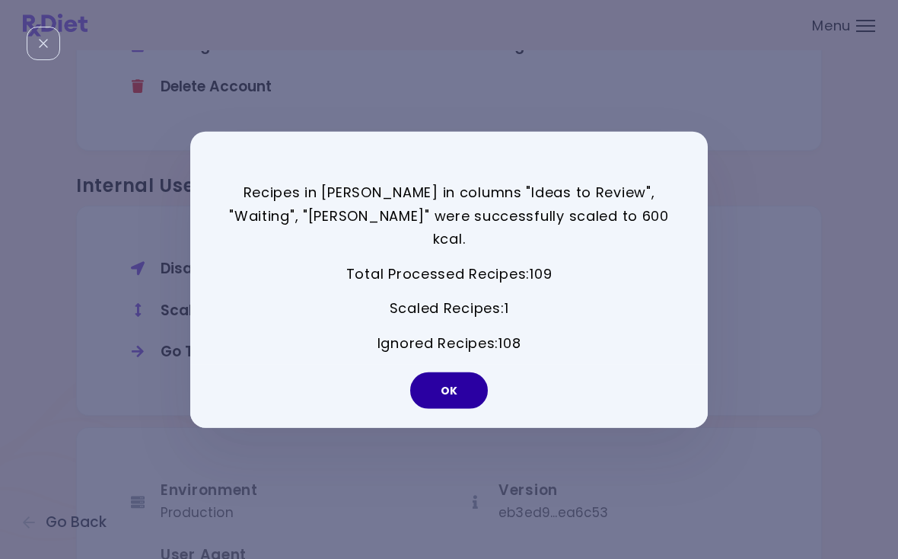
click at [461, 376] on button "OK" at bounding box center [449, 389] width 78 height 37
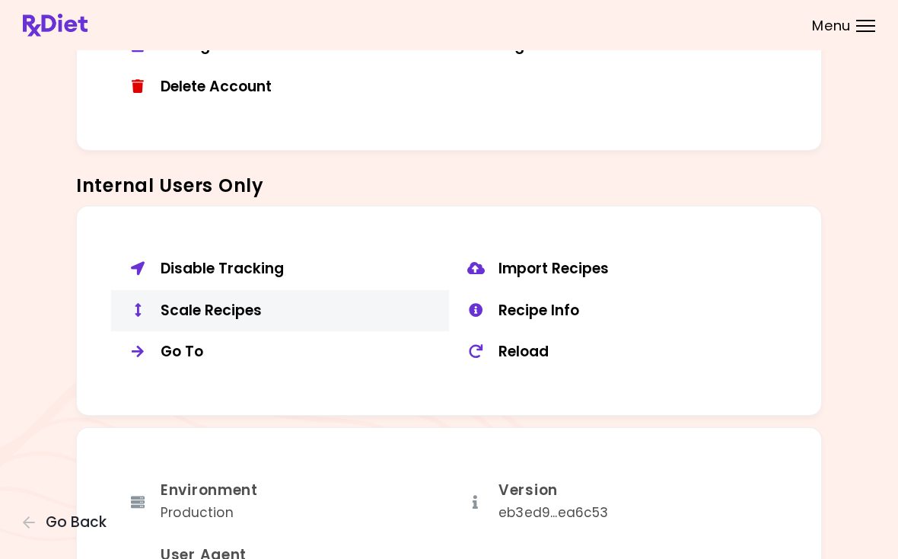
click at [239, 301] on div "Scale Recipes" at bounding box center [299, 310] width 277 height 19
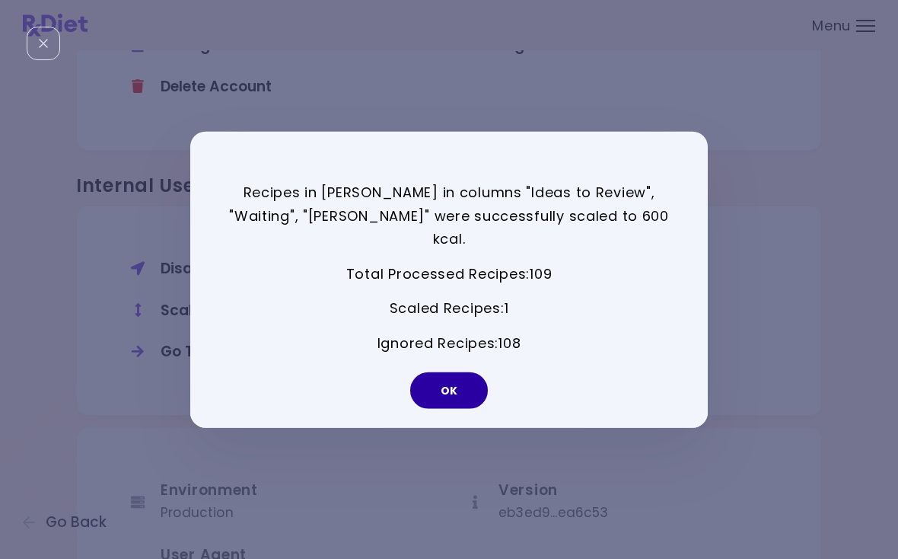
click at [454, 384] on button "OK" at bounding box center [449, 389] width 78 height 37
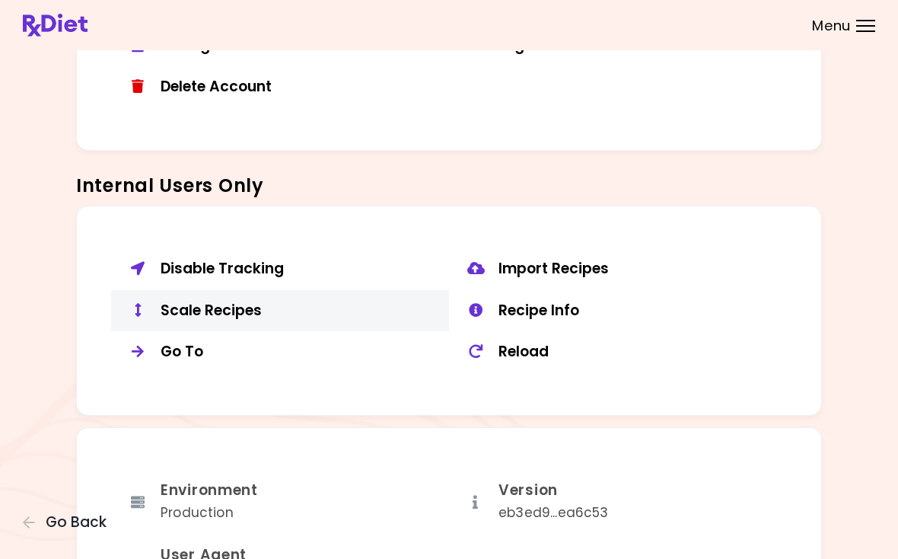
click at [227, 301] on div "Scale Recipes" at bounding box center [299, 310] width 277 height 19
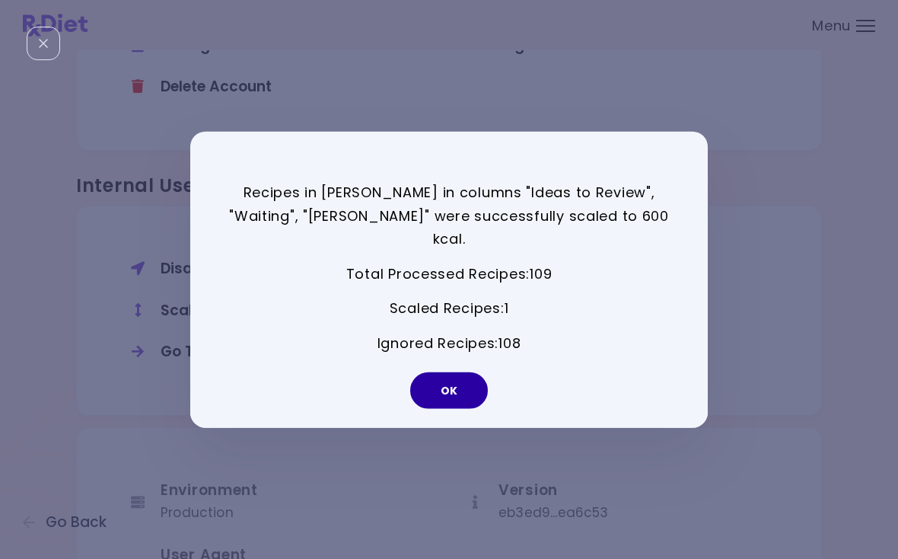
click at [450, 377] on button "OK" at bounding box center [449, 389] width 78 height 37
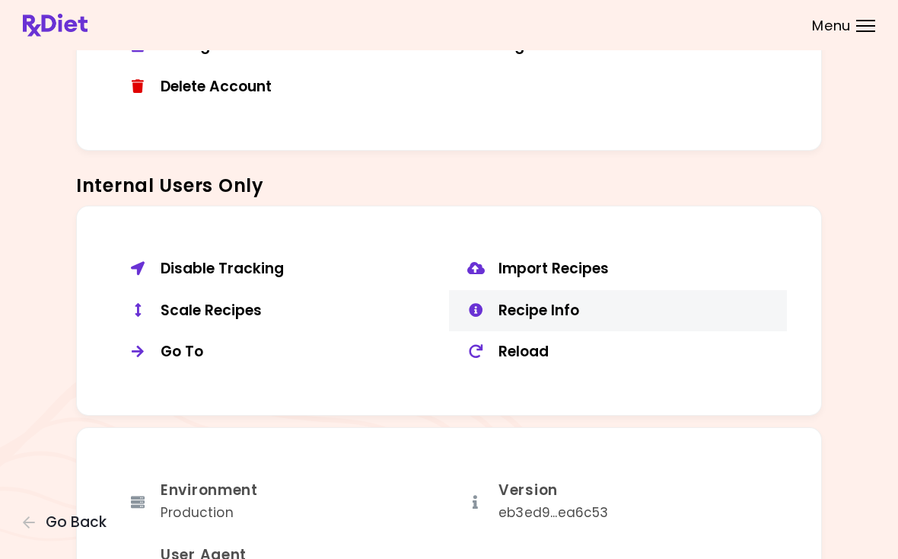
click at [562, 307] on div "Recipe Info" at bounding box center [636, 310] width 277 height 19
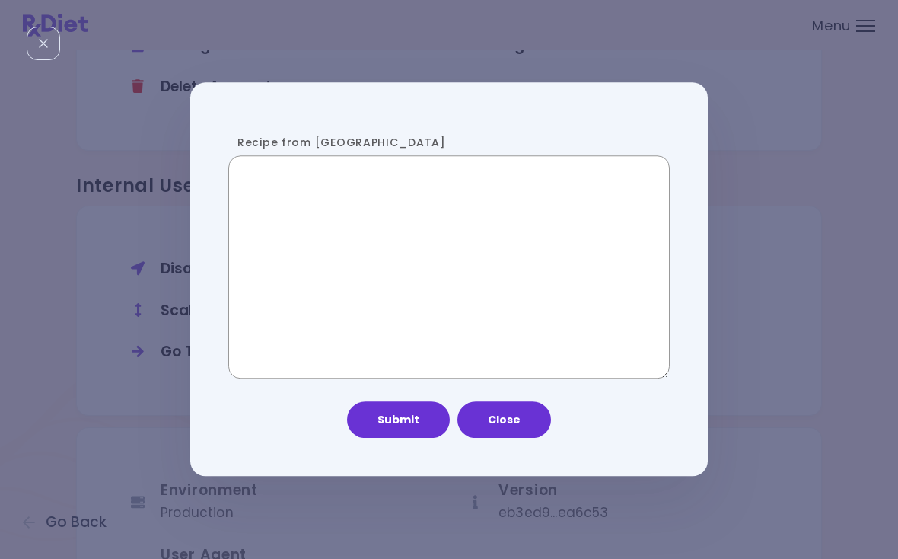
click at [467, 272] on textarea "Recipe from [GEOGRAPHIC_DATA]" at bounding box center [448, 267] width 441 height 224
paste textarea "**********"
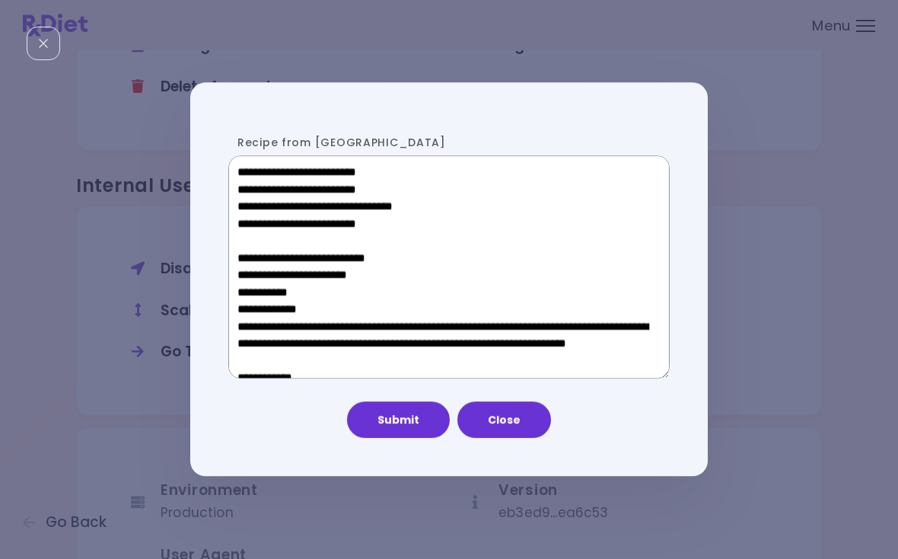
scroll to position [932, 0]
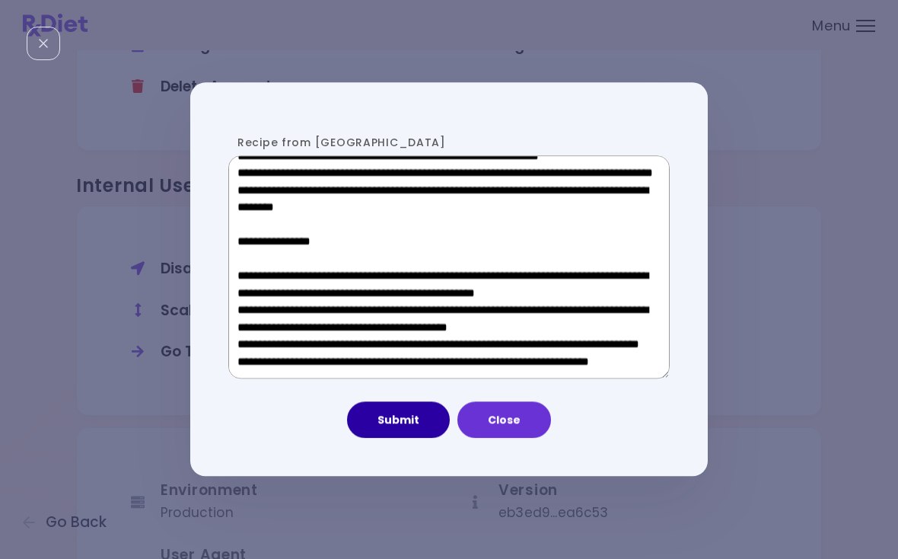
type textarea "**********"
click at [398, 413] on button "Submit" at bounding box center [398, 420] width 103 height 37
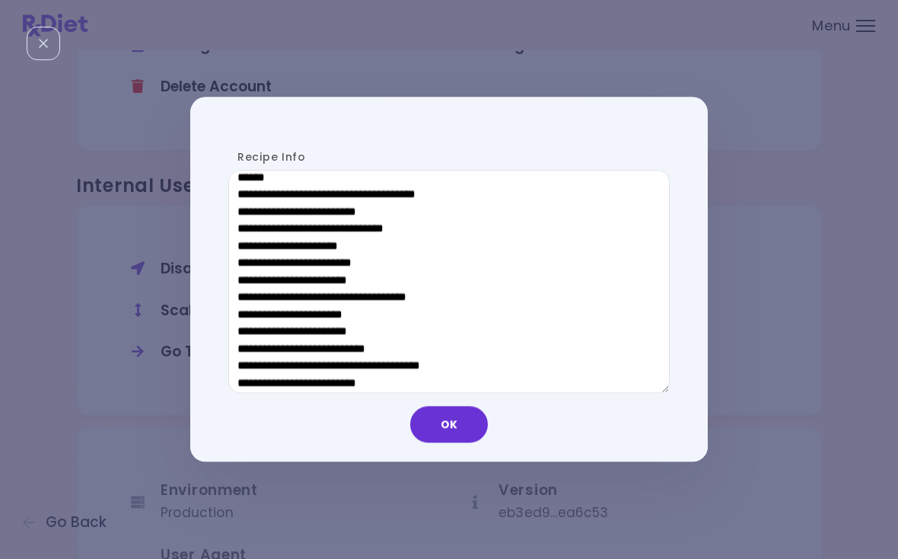
scroll to position [737, 0]
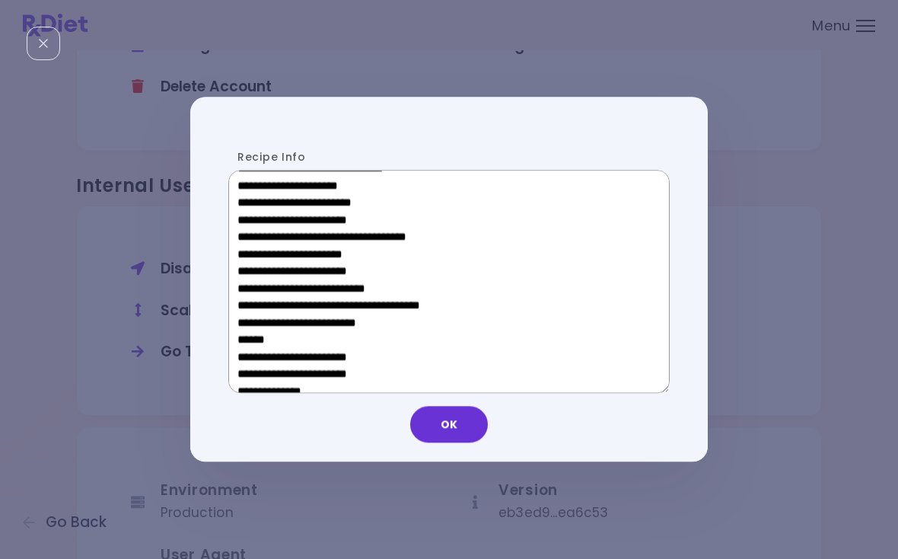
drag, startPoint x: 351, startPoint y: 336, endPoint x: 249, endPoint y: 336, distance: 102.0
click at [249, 336] on textarea "Recipe Info" at bounding box center [448, 282] width 441 height 224
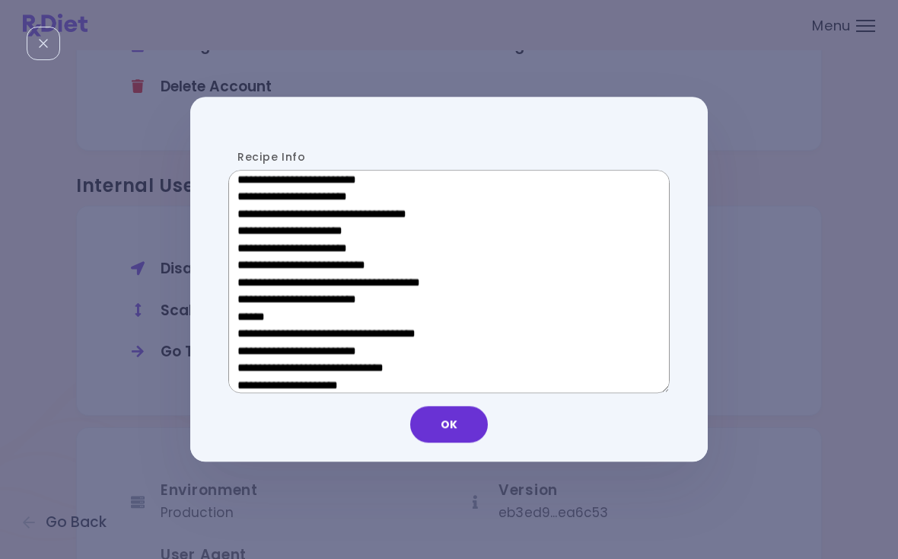
scroll to position [533, 0]
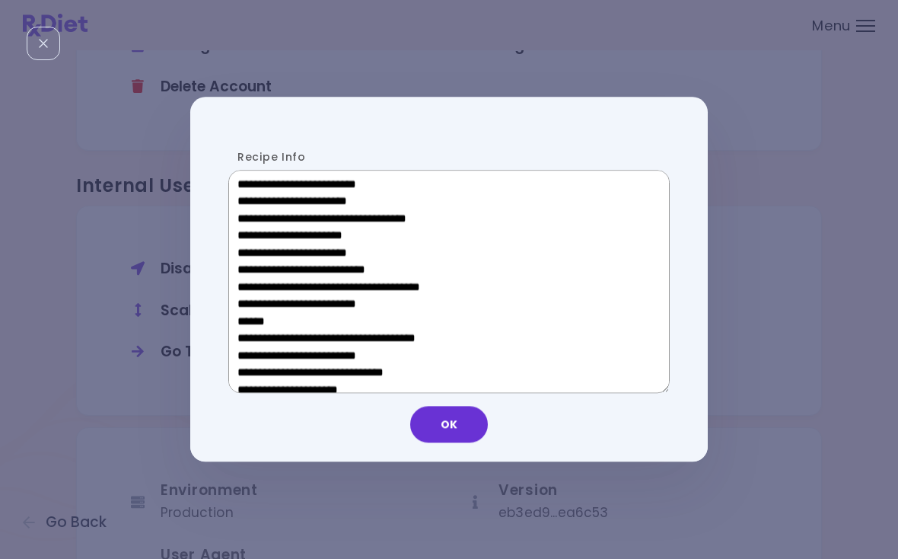
drag, startPoint x: 357, startPoint y: 236, endPoint x: 261, endPoint y: 241, distance: 96.0
click at [261, 241] on textarea "Recipe Info" at bounding box center [448, 282] width 441 height 224
click at [470, 431] on button "OK" at bounding box center [449, 424] width 78 height 37
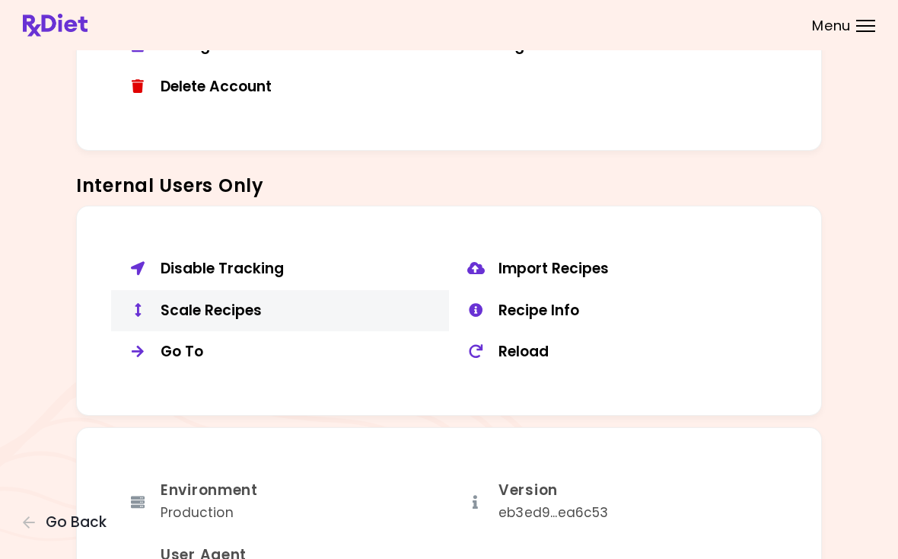
click at [203, 314] on button "Scale Recipes" at bounding box center [280, 311] width 338 height 42
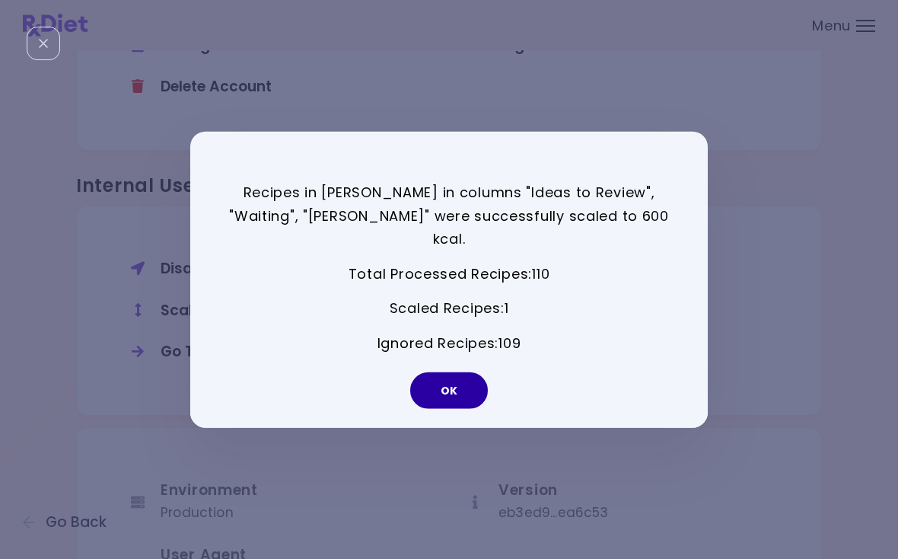
click at [466, 384] on button "OK" at bounding box center [449, 389] width 78 height 37
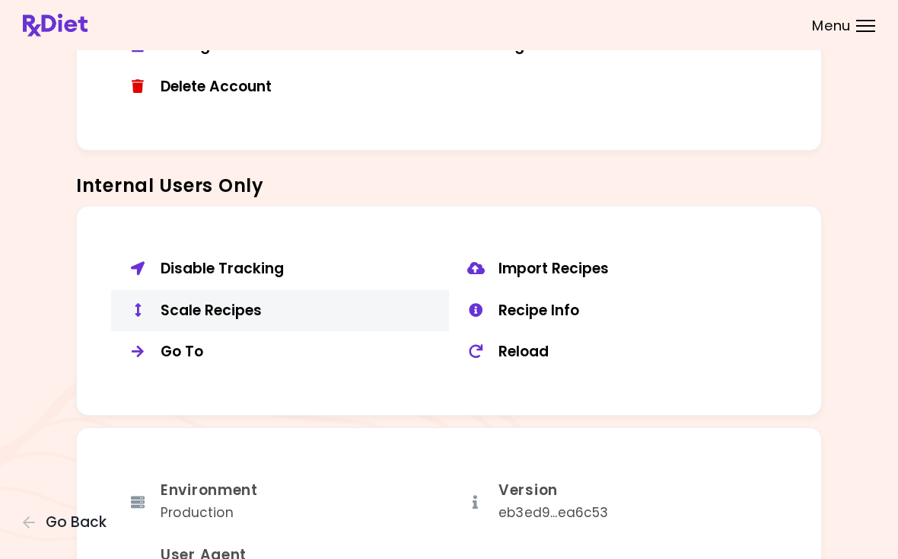
click at [244, 301] on div "Scale Recipes" at bounding box center [299, 310] width 277 height 19
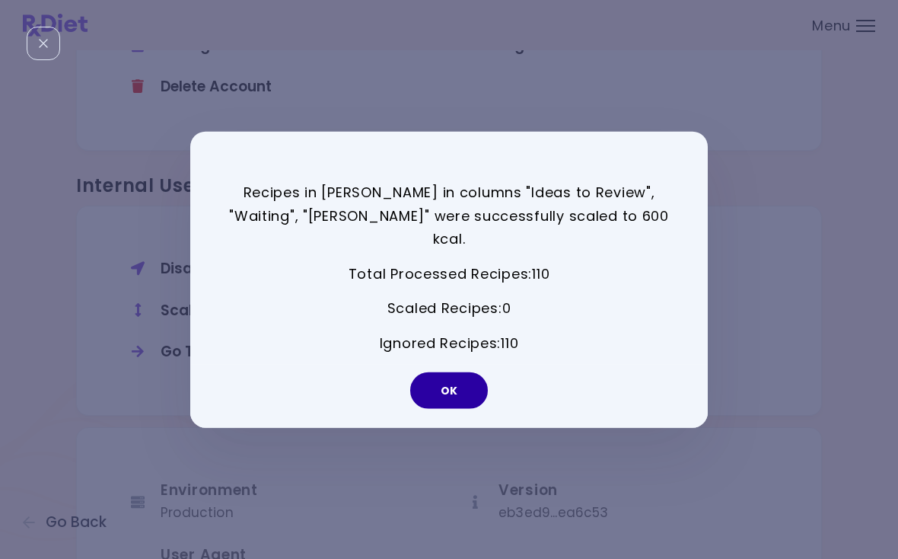
click at [462, 380] on button "OK" at bounding box center [449, 389] width 78 height 37
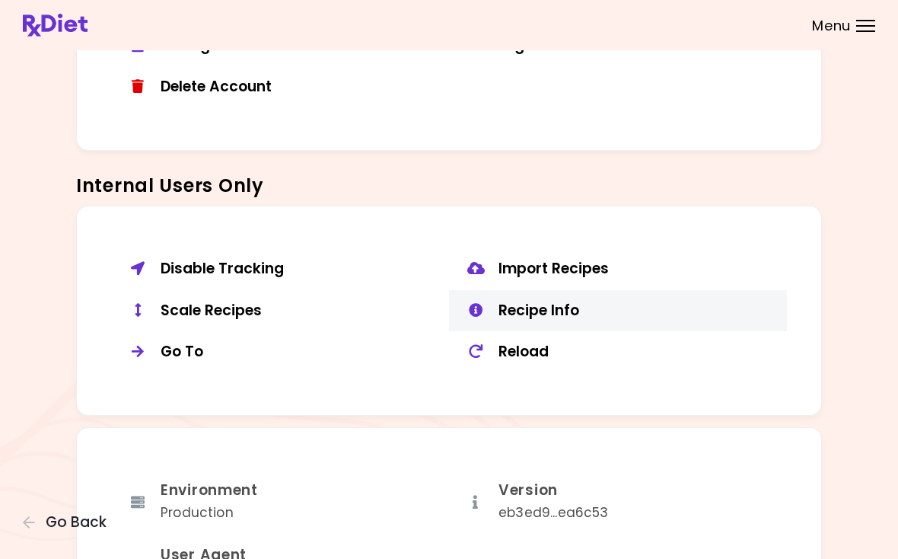
click at [572, 301] on div "Recipe Info" at bounding box center [636, 310] width 277 height 19
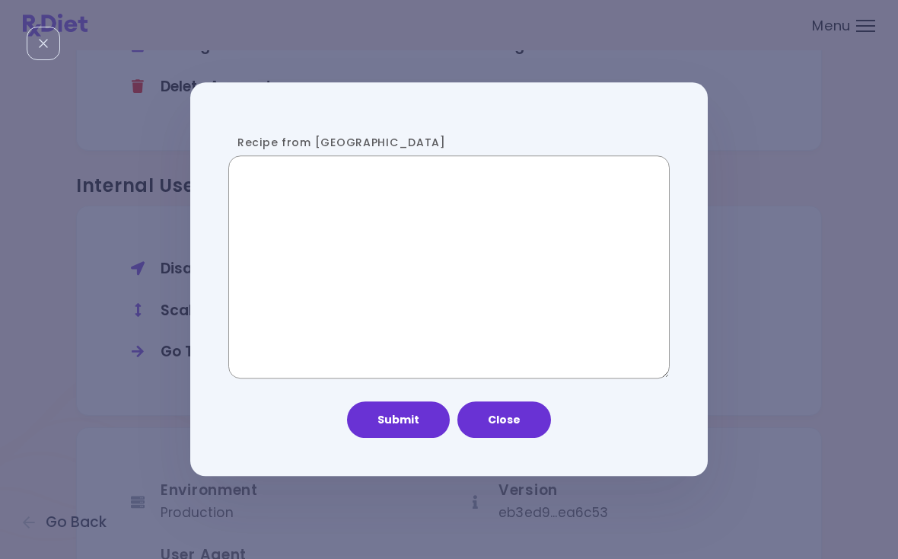
click at [316, 212] on textarea "Recipe from [GEOGRAPHIC_DATA]" at bounding box center [448, 267] width 441 height 224
paste textarea "**********"
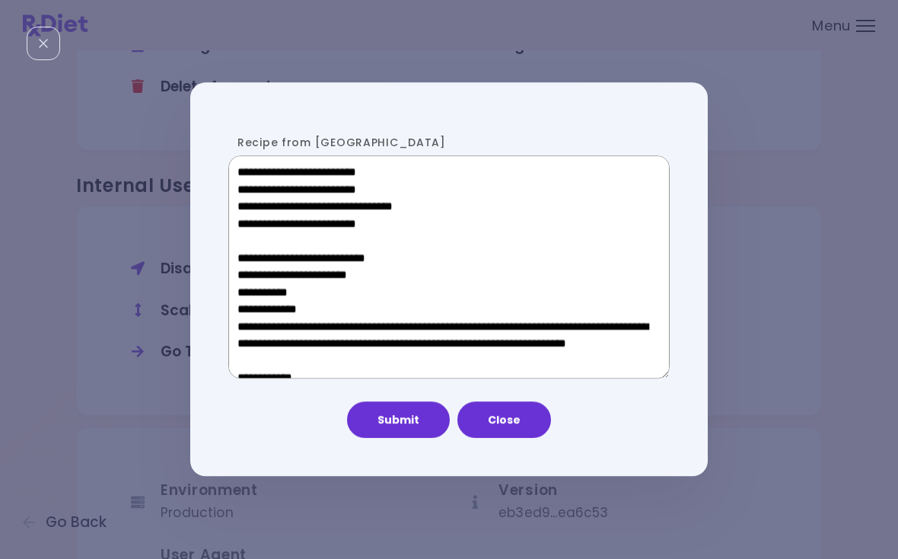
scroll to position [932, 0]
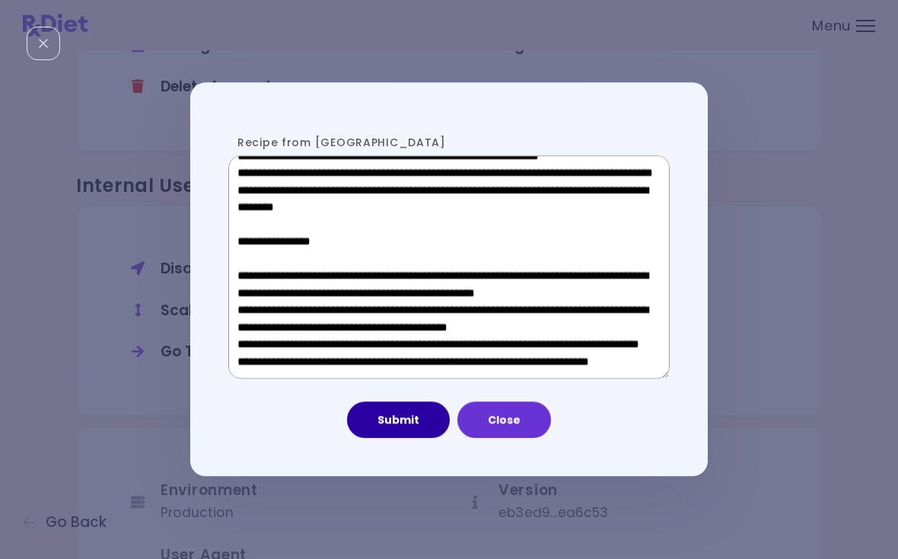
type textarea "**********"
click at [412, 423] on button "Submit" at bounding box center [398, 420] width 103 height 37
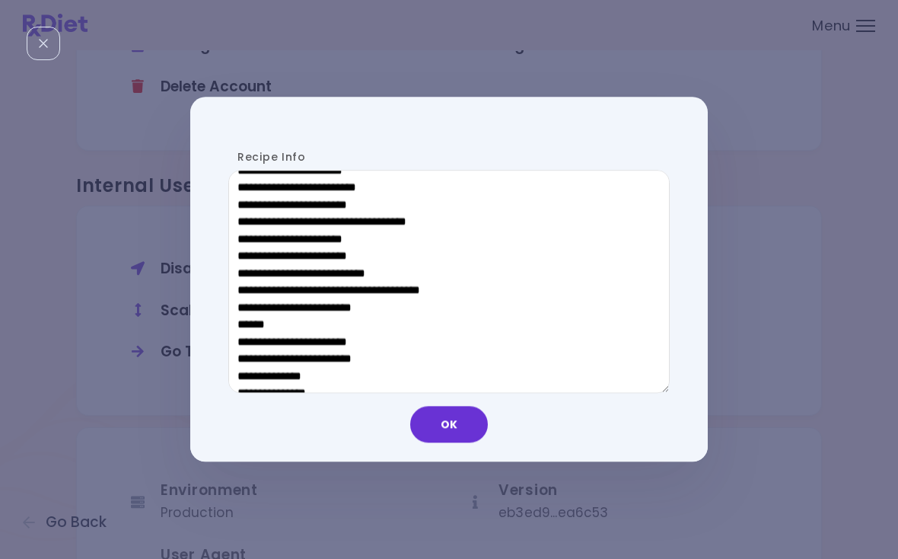
scroll to position [753, 0]
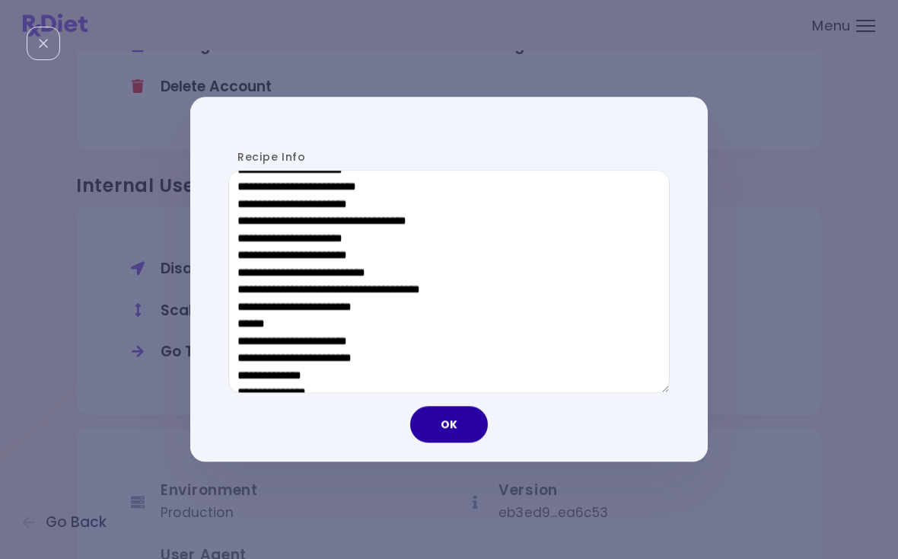
click at [445, 434] on button "OK" at bounding box center [449, 424] width 78 height 37
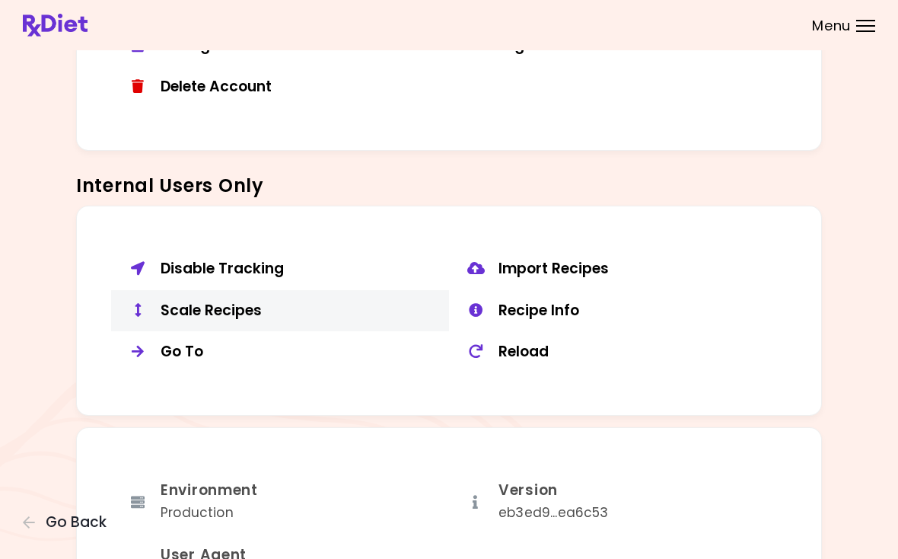
click at [212, 310] on div "Scale Recipes" at bounding box center [299, 310] width 277 height 19
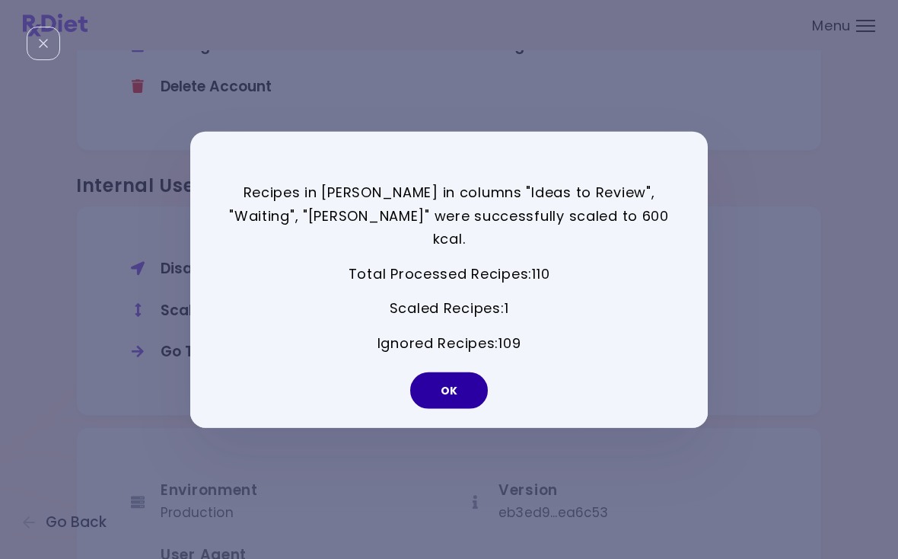
click at [452, 375] on button "OK" at bounding box center [449, 389] width 78 height 37
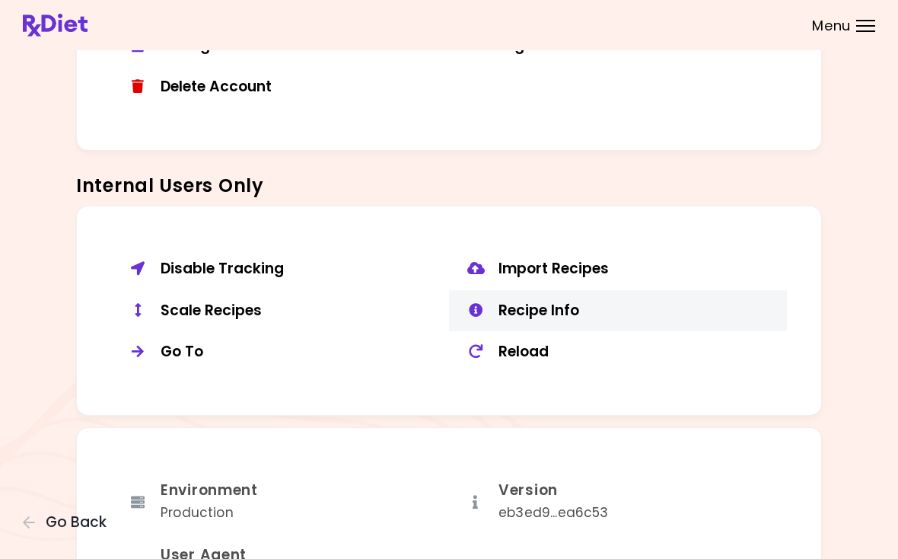
click at [530, 301] on div "Recipe Info" at bounding box center [636, 310] width 277 height 19
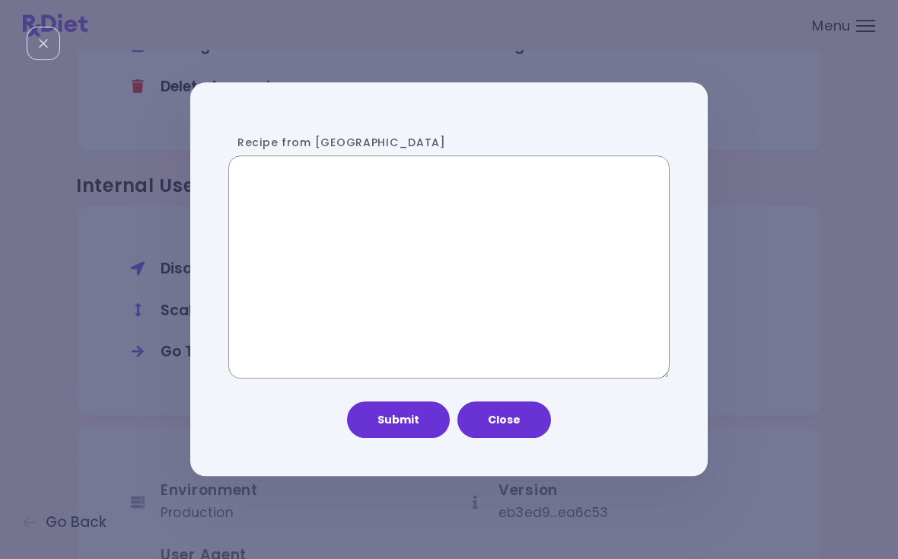
click at [362, 217] on textarea "Recipe from [GEOGRAPHIC_DATA]" at bounding box center [448, 267] width 441 height 224
paste textarea "**********"
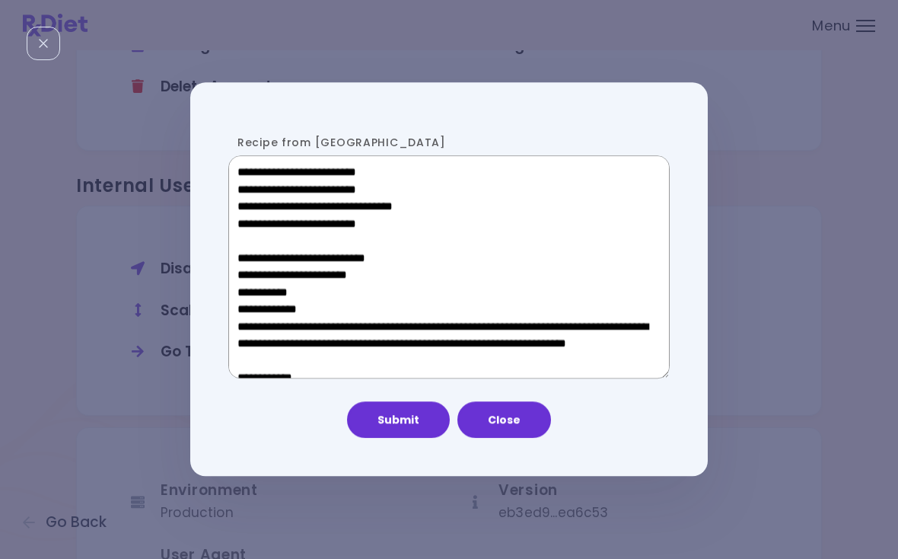
scroll to position [932, 0]
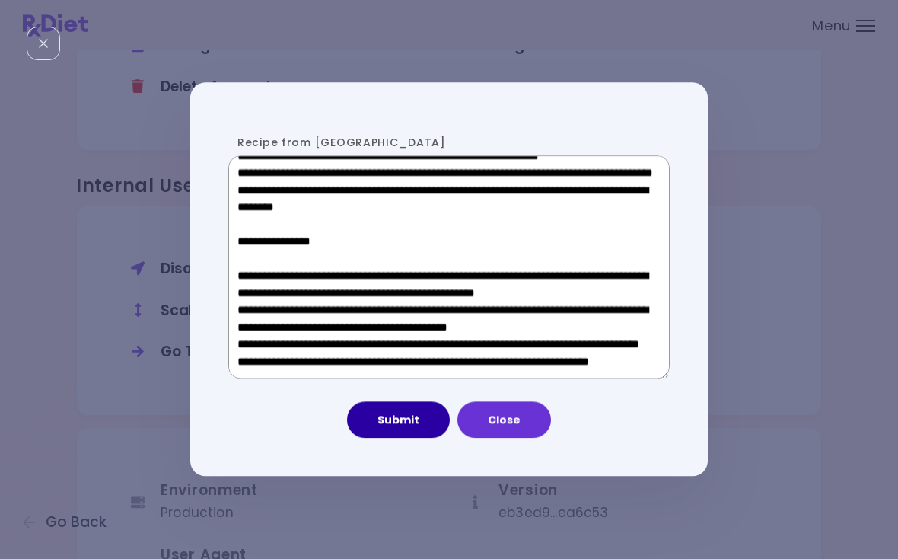
type textarea "**********"
click at [415, 428] on button "Submit" at bounding box center [398, 420] width 103 height 37
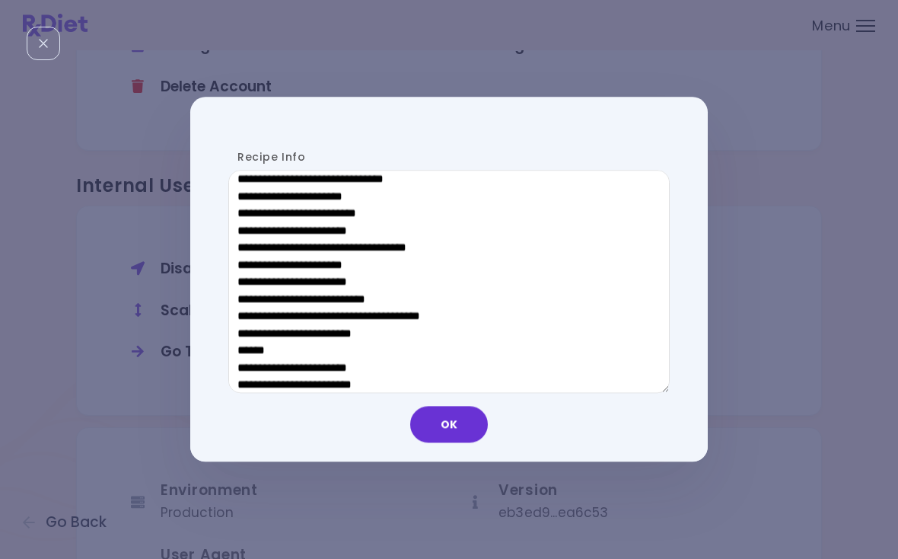
scroll to position [728, 0]
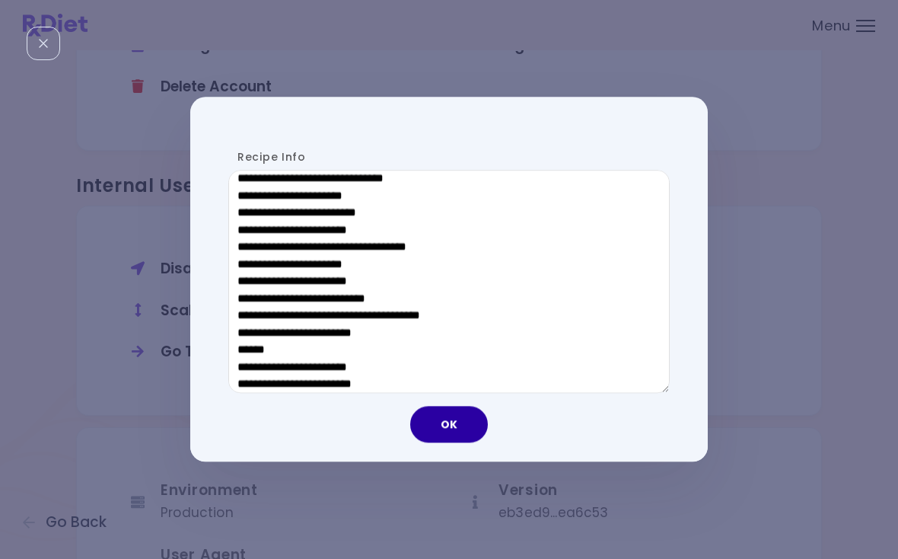
click at [459, 416] on button "OK" at bounding box center [449, 424] width 78 height 37
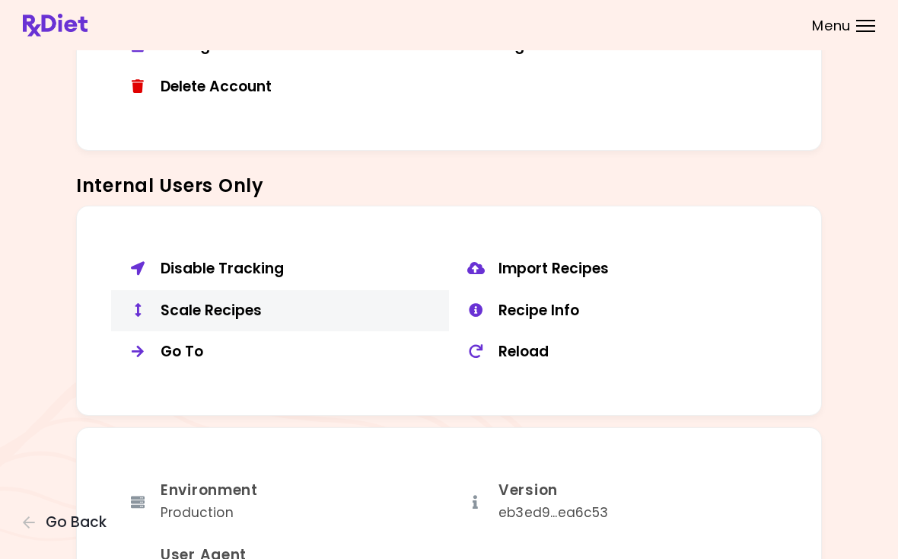
click at [250, 316] on button "Scale Recipes" at bounding box center [280, 311] width 338 height 42
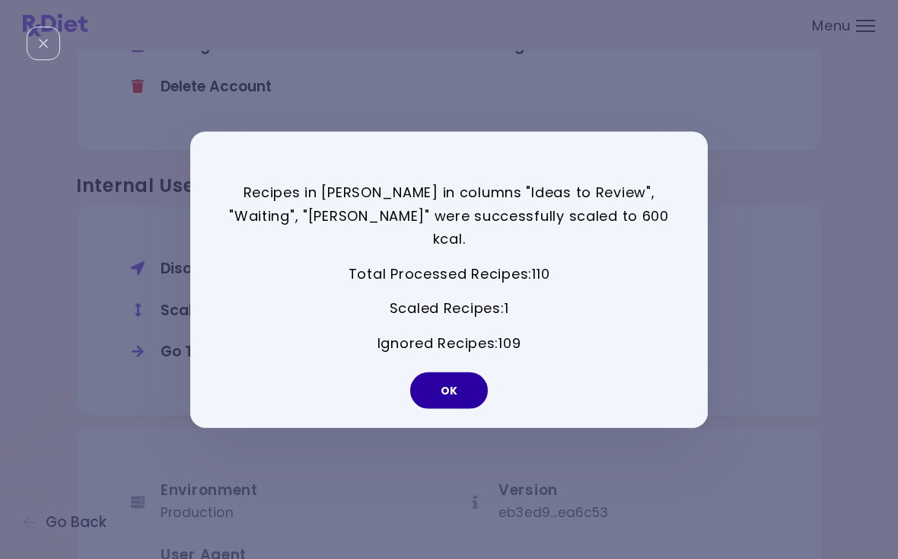
click at [458, 371] on button "OK" at bounding box center [449, 389] width 78 height 37
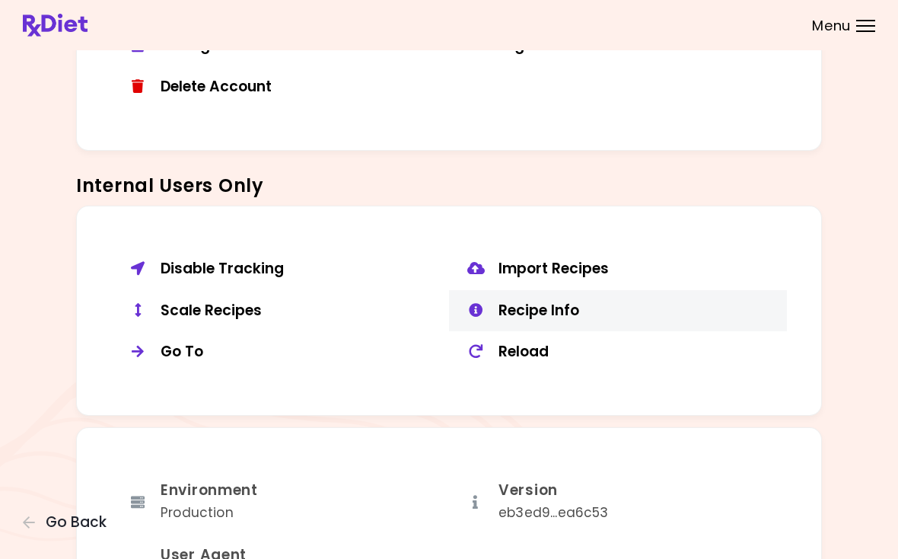
click at [579, 301] on div "Recipe Info" at bounding box center [636, 310] width 277 height 19
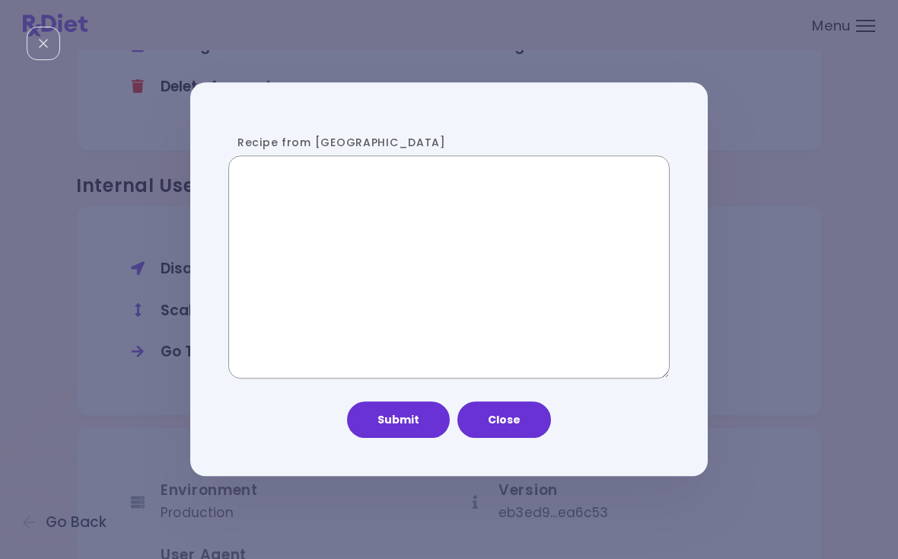
click at [434, 278] on textarea "Recipe from [GEOGRAPHIC_DATA]" at bounding box center [448, 267] width 441 height 224
paste textarea "**********"
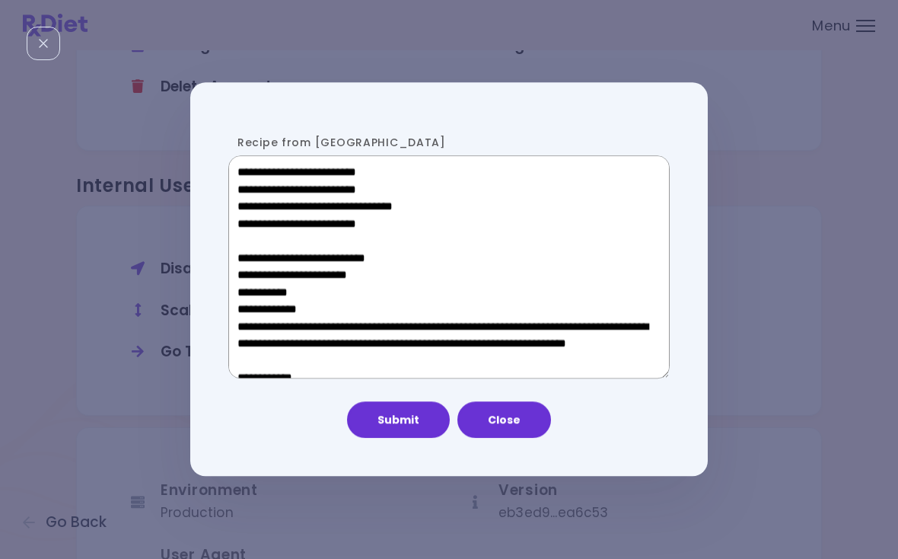
scroll to position [932, 0]
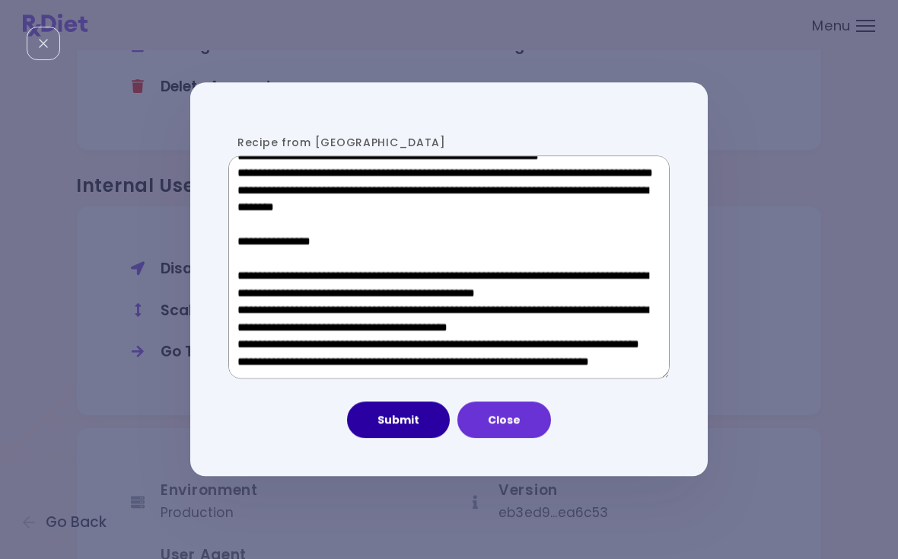
type textarea "**********"
click at [419, 410] on button "Submit" at bounding box center [398, 420] width 103 height 37
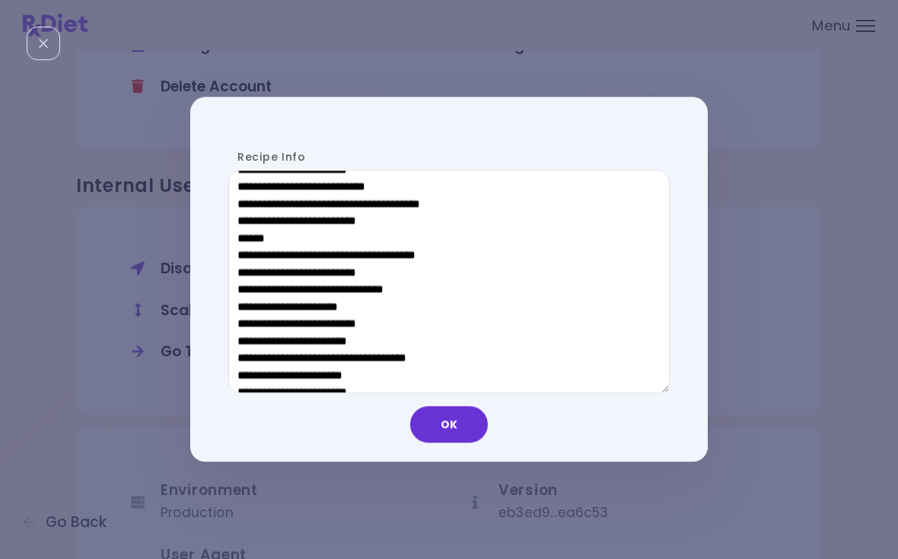
scroll to position [744, 0]
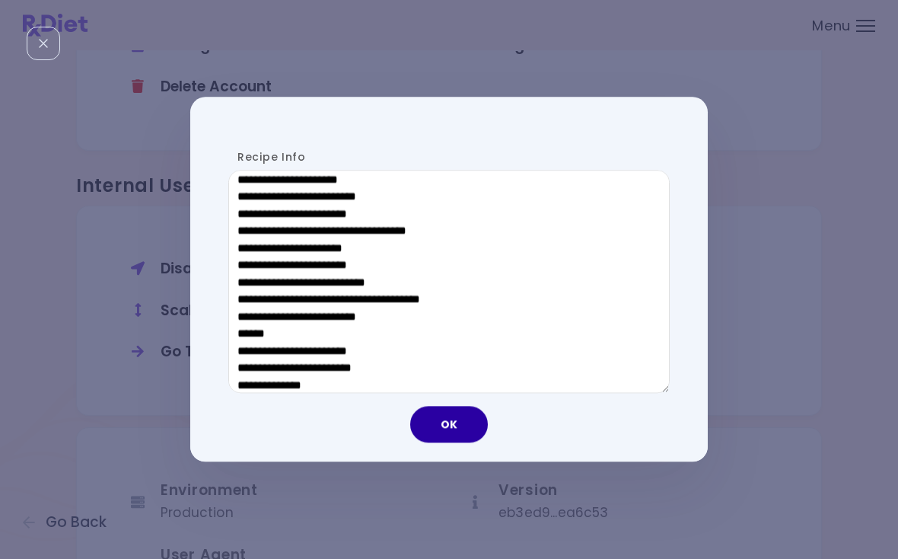
click at [450, 433] on button "OK" at bounding box center [449, 424] width 78 height 37
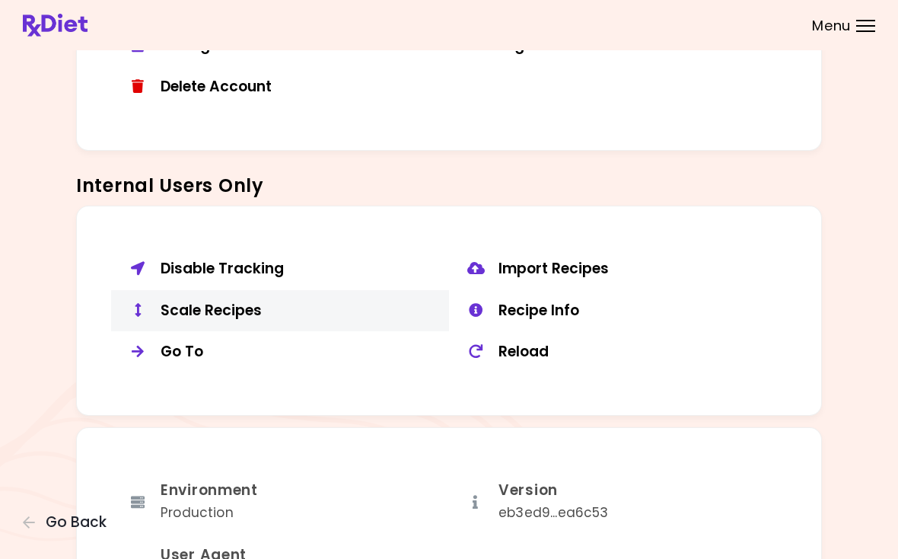
click at [223, 311] on button "Scale Recipes" at bounding box center [280, 311] width 338 height 42
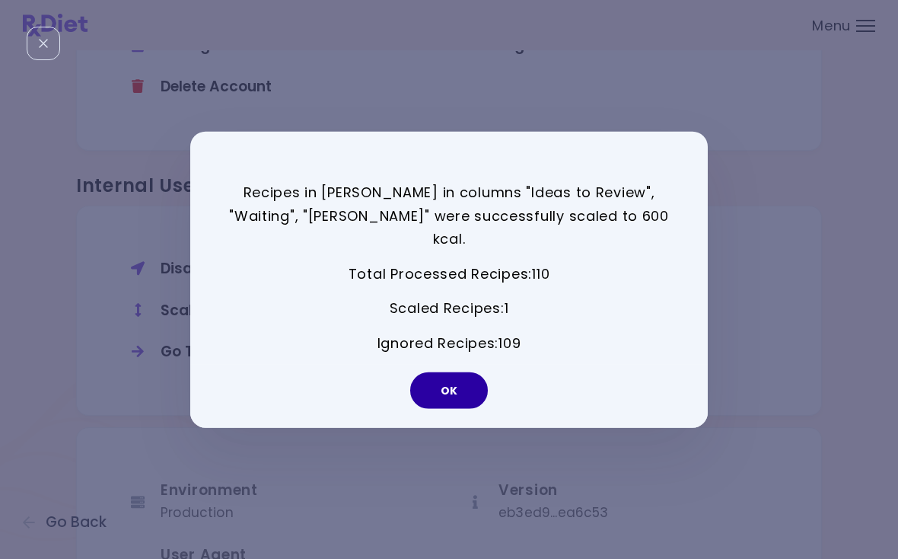
click at [462, 381] on button "OK" at bounding box center [449, 389] width 78 height 37
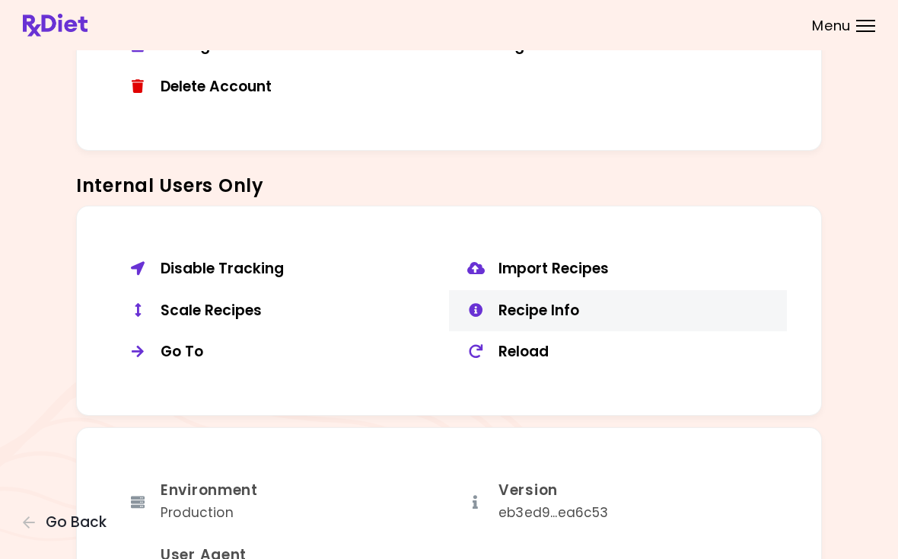
click at [567, 302] on div "Recipe Info" at bounding box center [636, 310] width 277 height 19
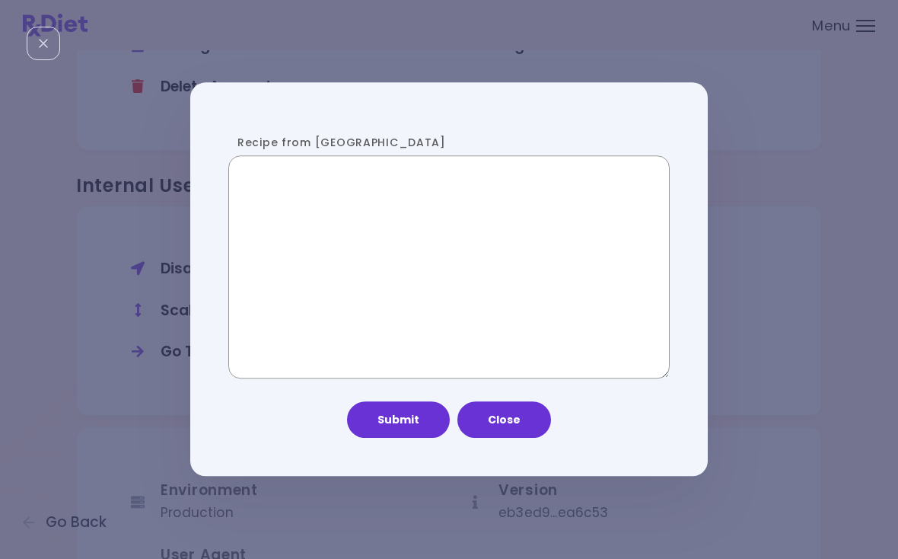
click at [366, 287] on textarea "Recipe from [GEOGRAPHIC_DATA]" at bounding box center [448, 267] width 441 height 224
paste textarea "**********"
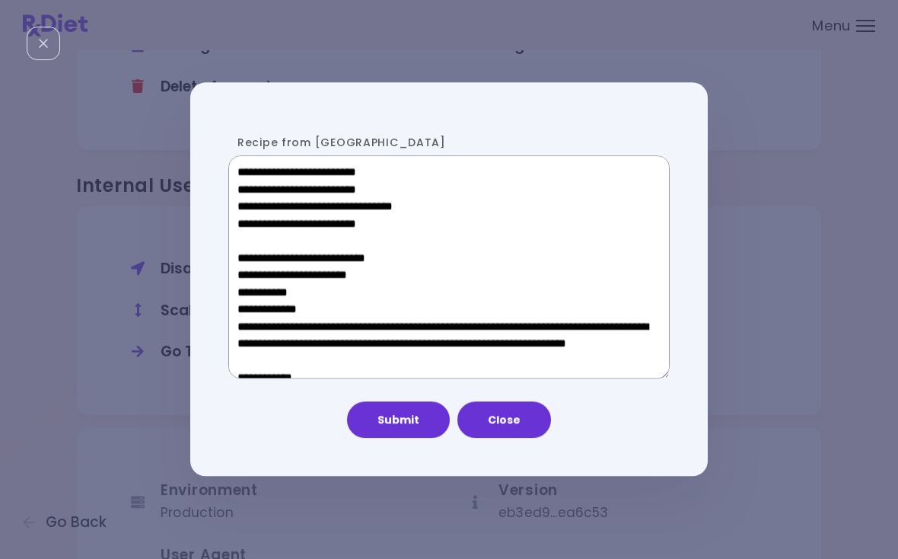
scroll to position [932, 0]
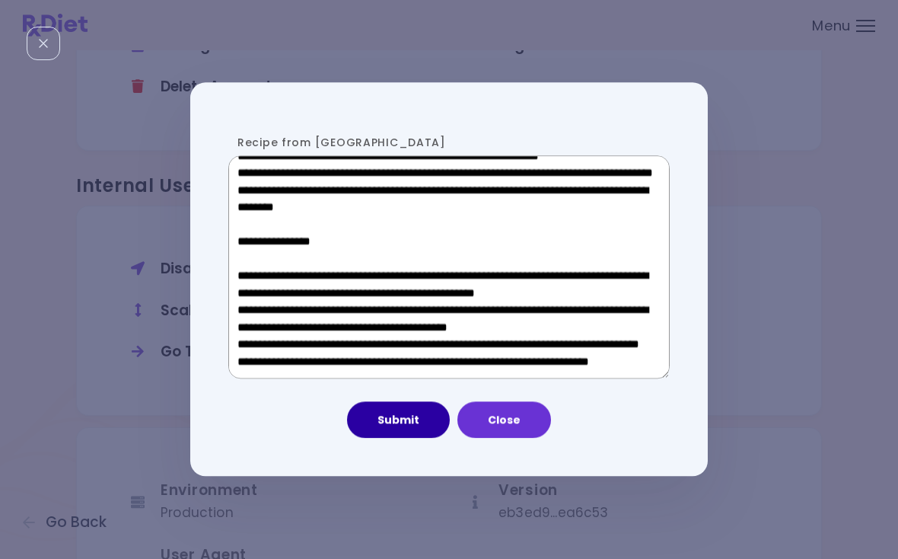
type textarea "**********"
click at [387, 420] on button "Submit" at bounding box center [398, 420] width 103 height 37
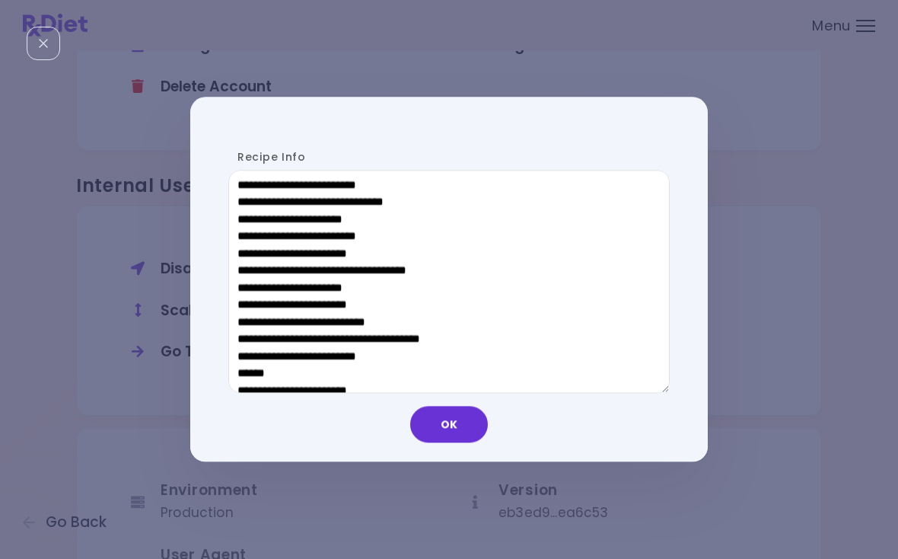
scroll to position [761, 0]
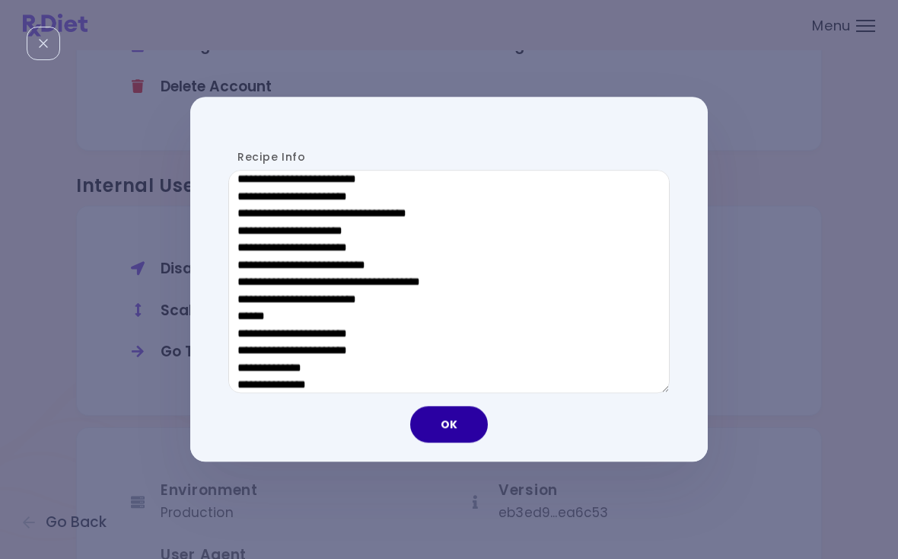
click at [451, 431] on button "OK" at bounding box center [449, 424] width 78 height 37
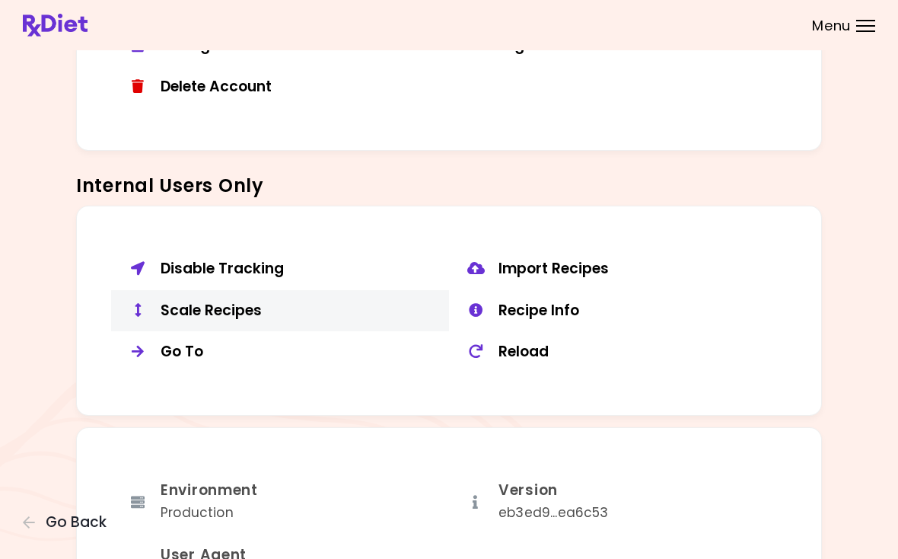
click at [219, 314] on button "Scale Recipes" at bounding box center [280, 311] width 338 height 42
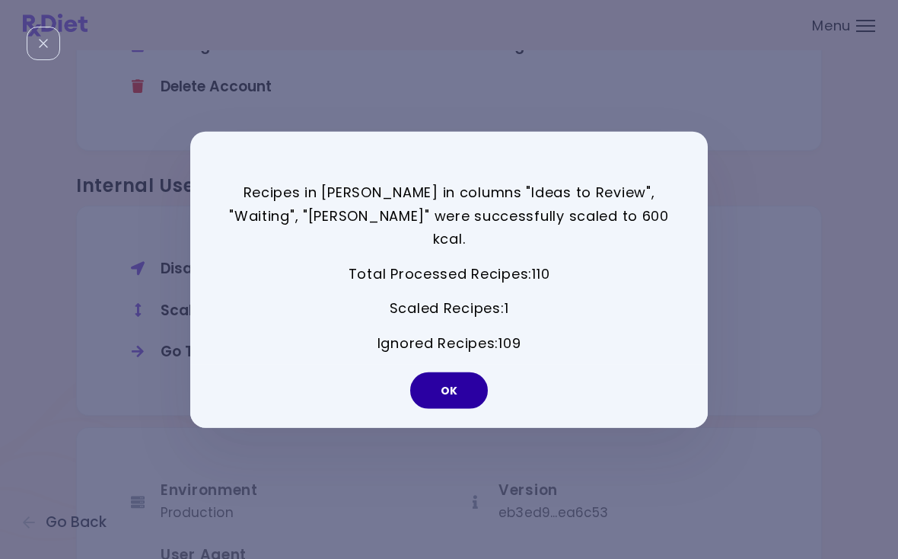
click at [460, 387] on button "OK" at bounding box center [449, 389] width 78 height 37
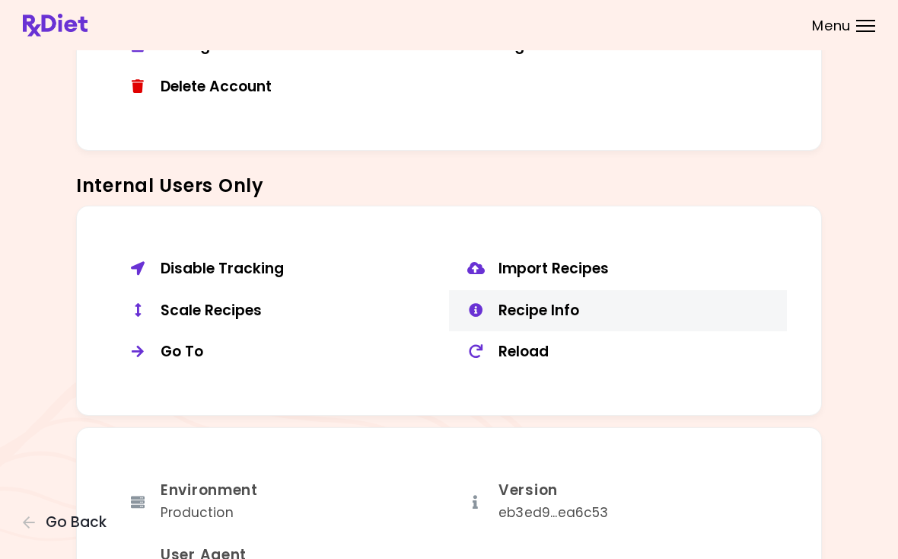
click at [549, 305] on div "Recipe Info" at bounding box center [636, 310] width 277 height 19
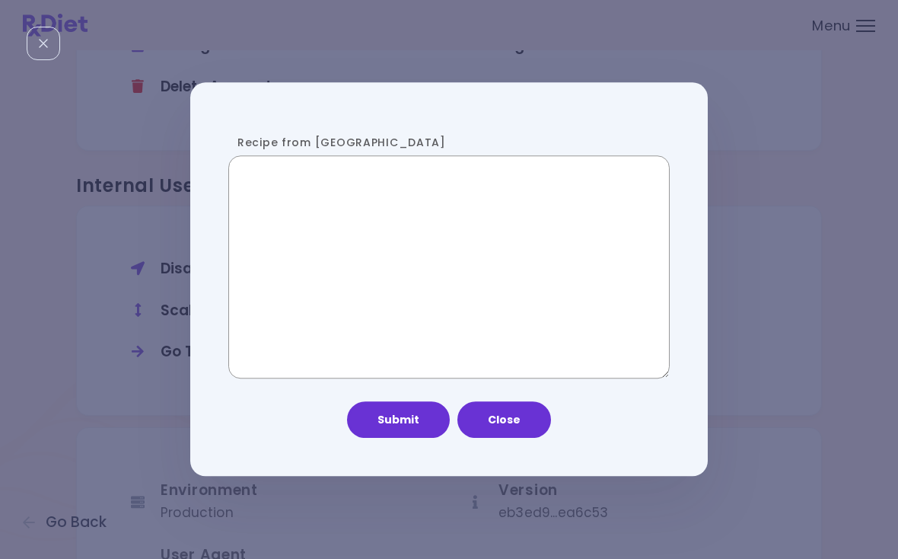
click at [444, 283] on textarea "Recipe from [GEOGRAPHIC_DATA]" at bounding box center [448, 267] width 441 height 224
paste textarea "**********"
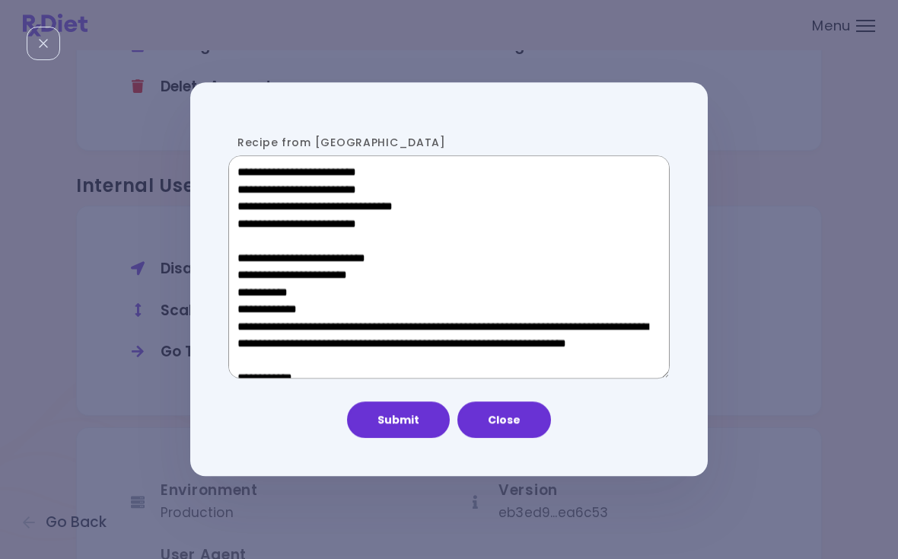
scroll to position [932, 0]
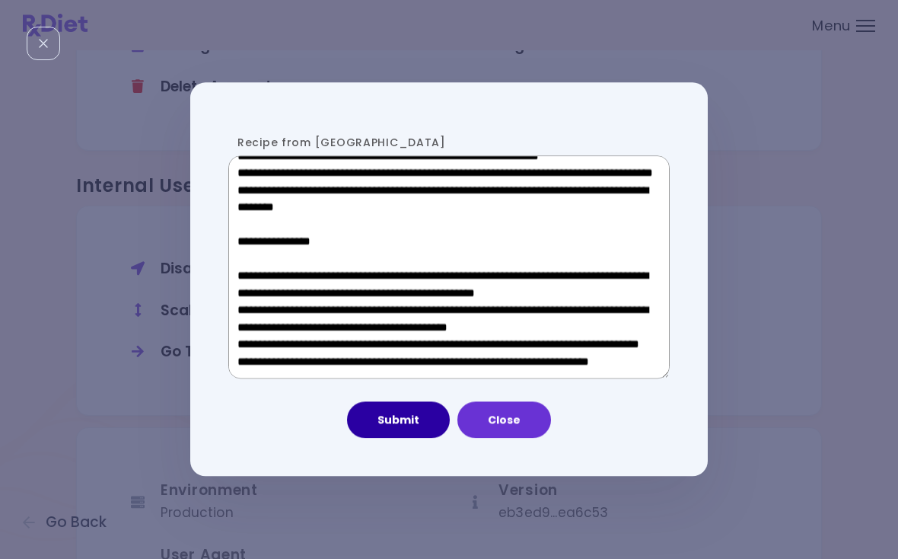
type textarea "**********"
click at [396, 429] on button "Submit" at bounding box center [398, 420] width 103 height 37
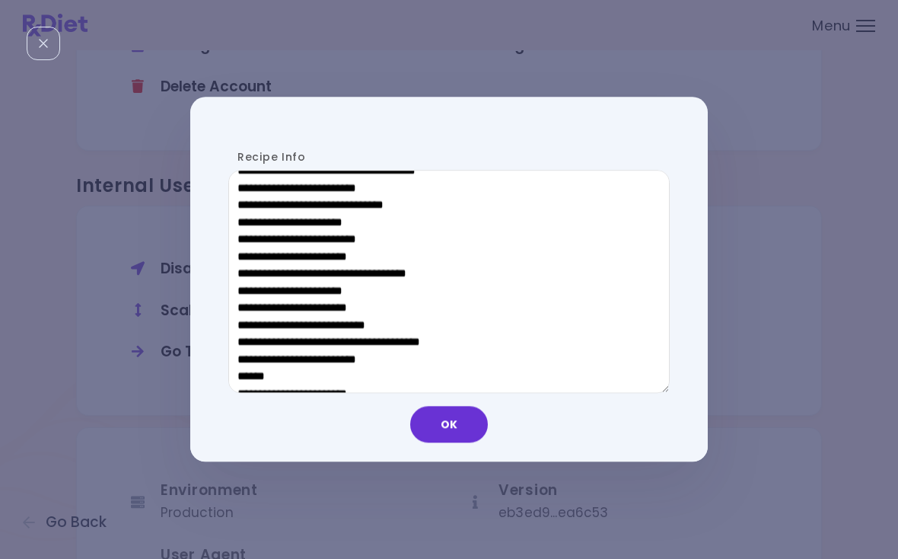
scroll to position [699, 0]
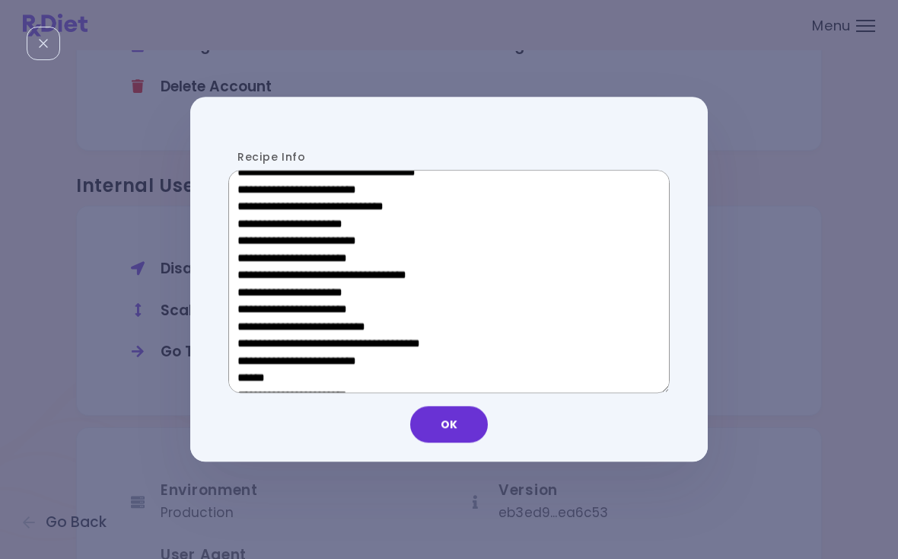
drag, startPoint x: 360, startPoint y: 374, endPoint x: 244, endPoint y: 371, distance: 116.5
click at [244, 371] on textarea "Recipe Info" at bounding box center [448, 282] width 441 height 224
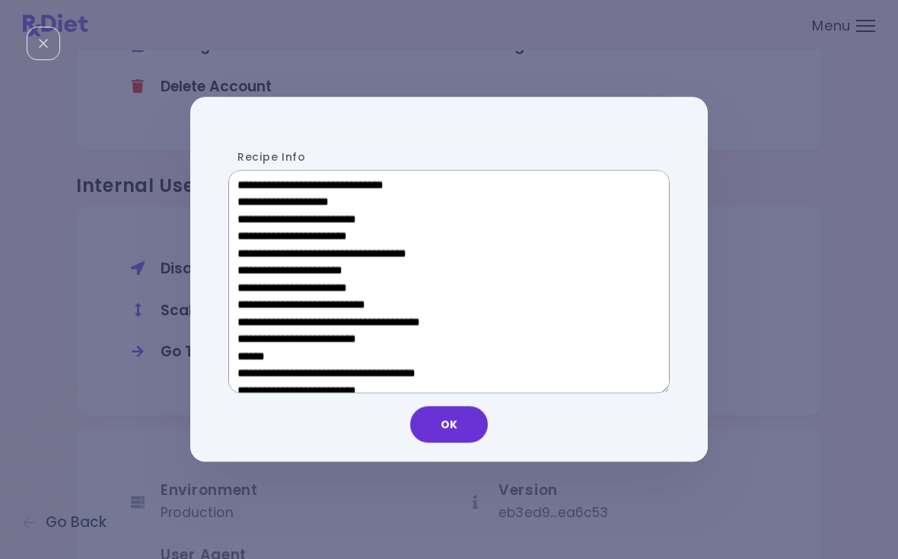
scroll to position [448, 0]
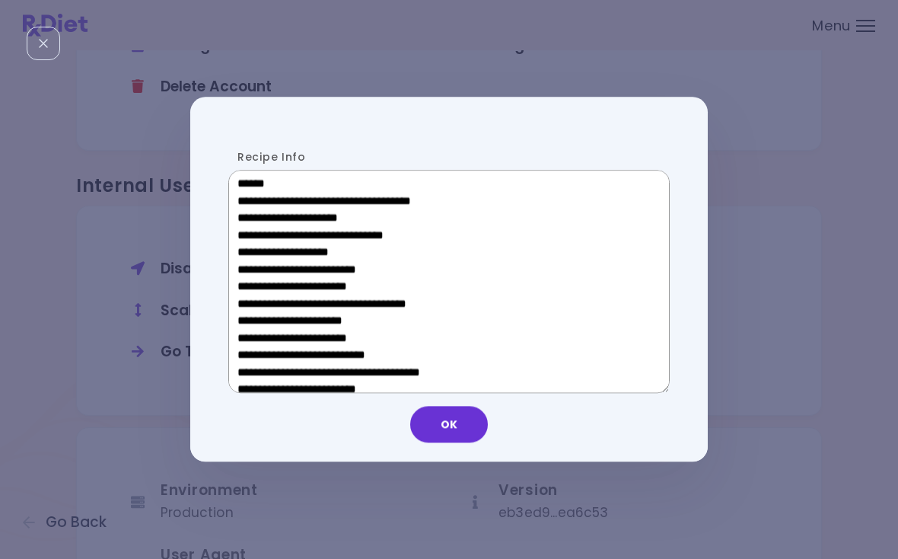
drag, startPoint x: 352, startPoint y: 321, endPoint x: 262, endPoint y: 323, distance: 90.6
click at [262, 323] on textarea "Recipe Info" at bounding box center [448, 282] width 441 height 224
click at [451, 431] on button "OK" at bounding box center [449, 424] width 78 height 37
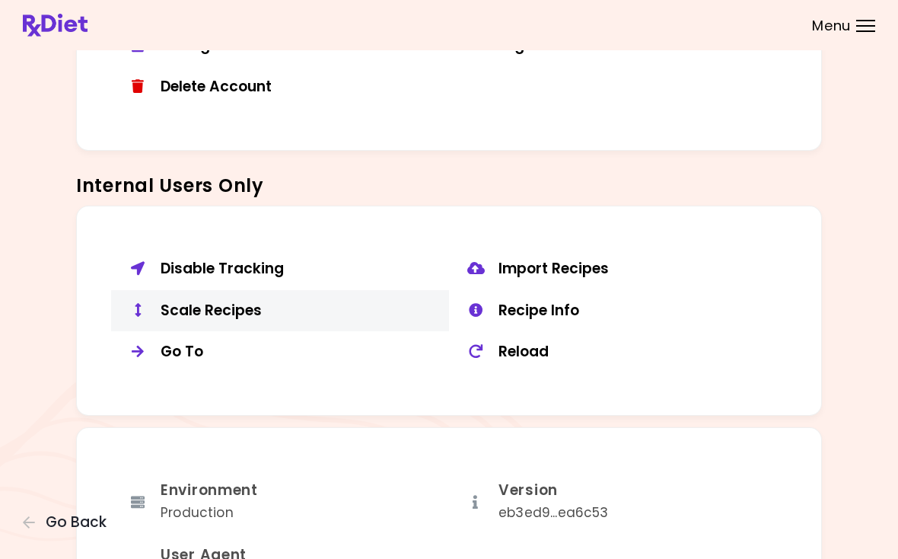
click at [231, 301] on div "Scale Recipes" at bounding box center [299, 310] width 277 height 19
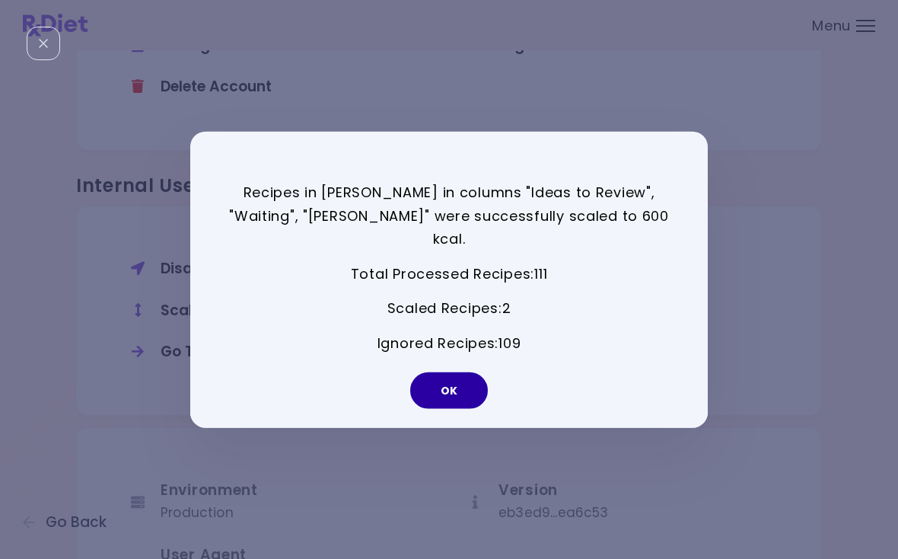
click at [462, 381] on button "OK" at bounding box center [449, 389] width 78 height 37
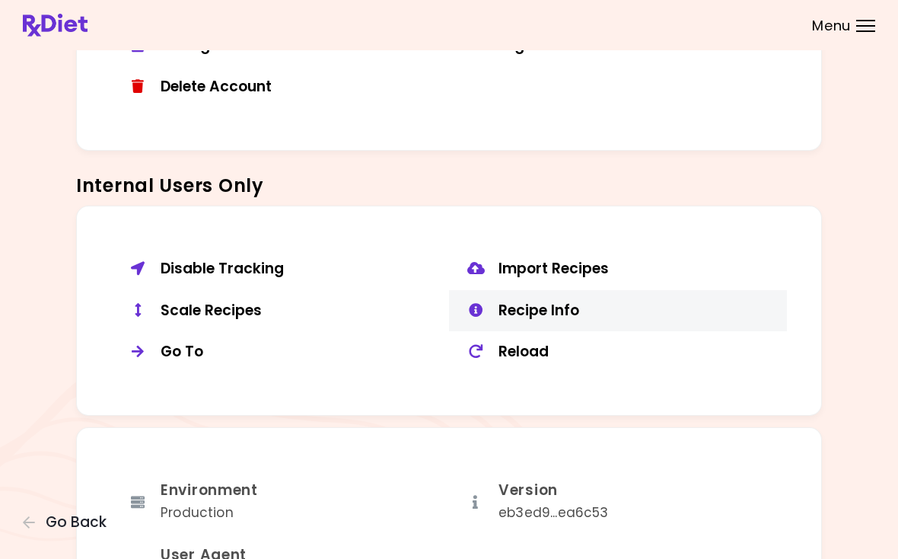
click at [557, 301] on div "Recipe Info" at bounding box center [636, 310] width 277 height 19
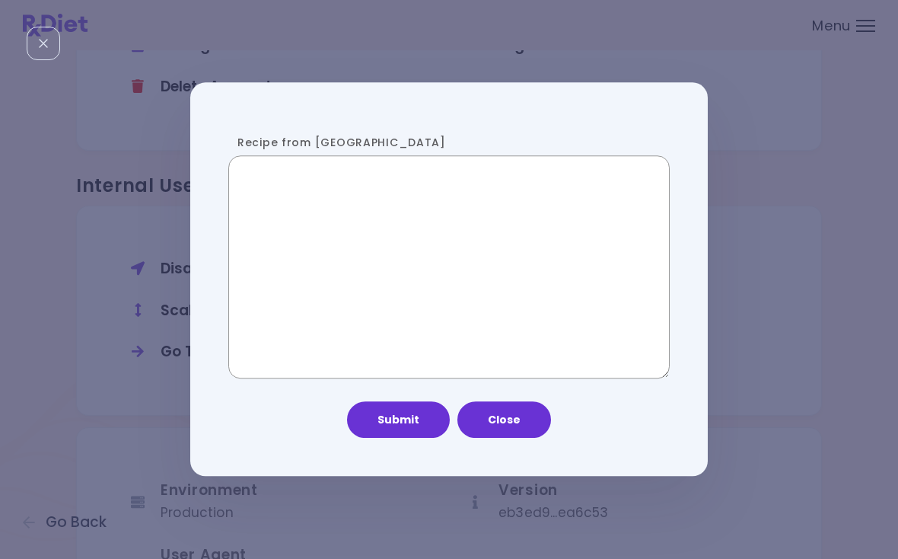
click at [373, 221] on textarea "Recipe from [GEOGRAPHIC_DATA]" at bounding box center [448, 267] width 441 height 224
paste textarea "**********"
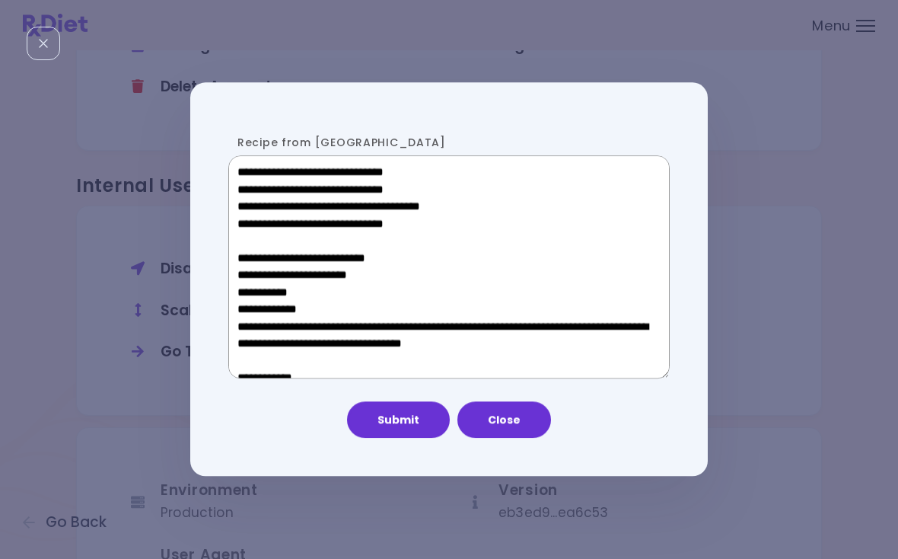
scroll to position [832, 0]
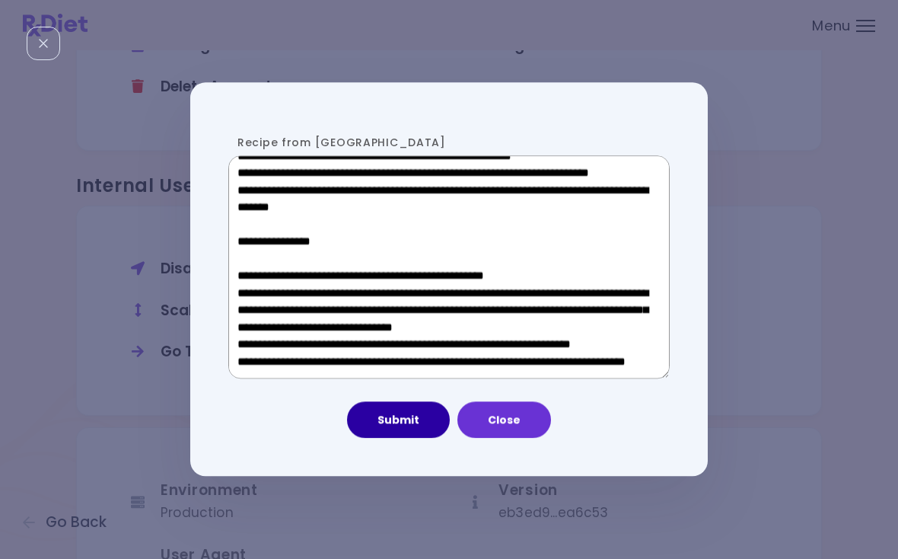
type textarea "**********"
click at [420, 412] on button "Submit" at bounding box center [398, 420] width 103 height 37
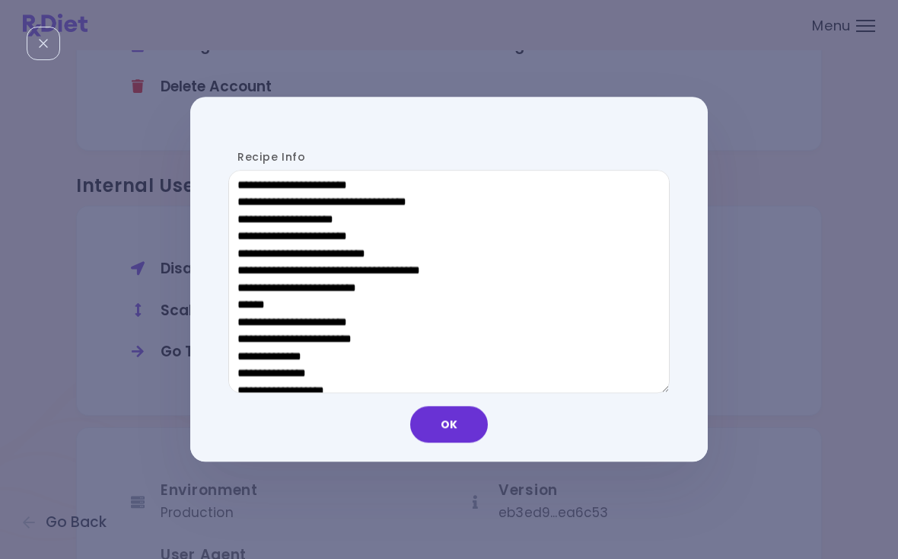
scroll to position [778, 0]
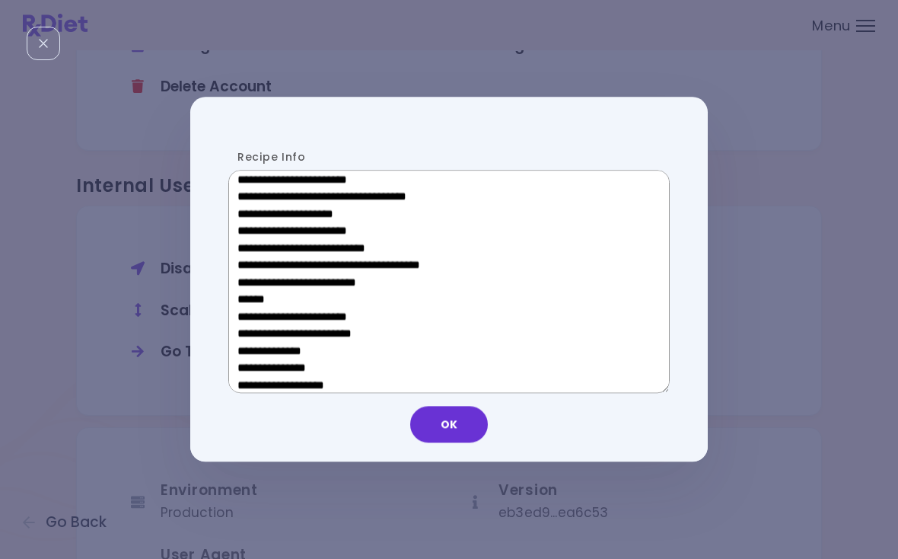
drag, startPoint x: 345, startPoint y: 295, endPoint x: 248, endPoint y: 294, distance: 96.7
click at [248, 294] on textarea "Recipe Info" at bounding box center [448, 282] width 441 height 224
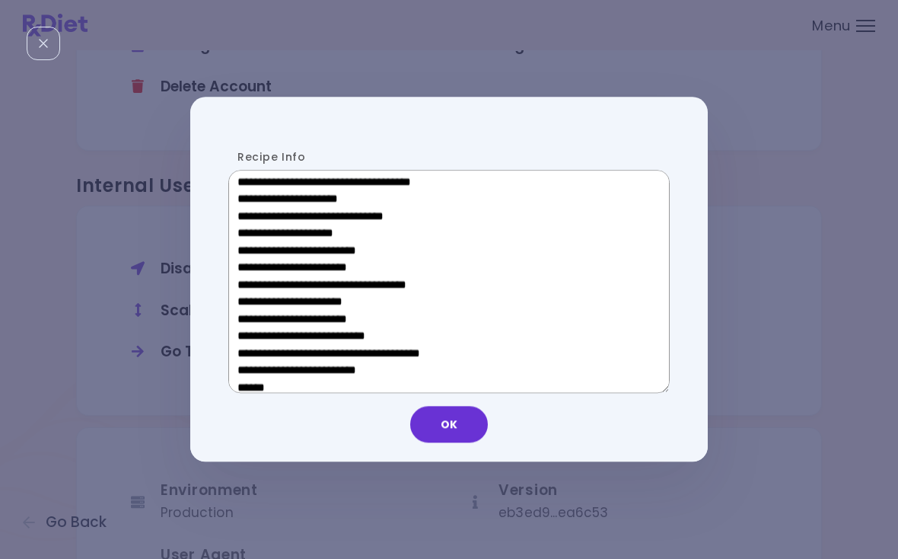
scroll to position [467, 0]
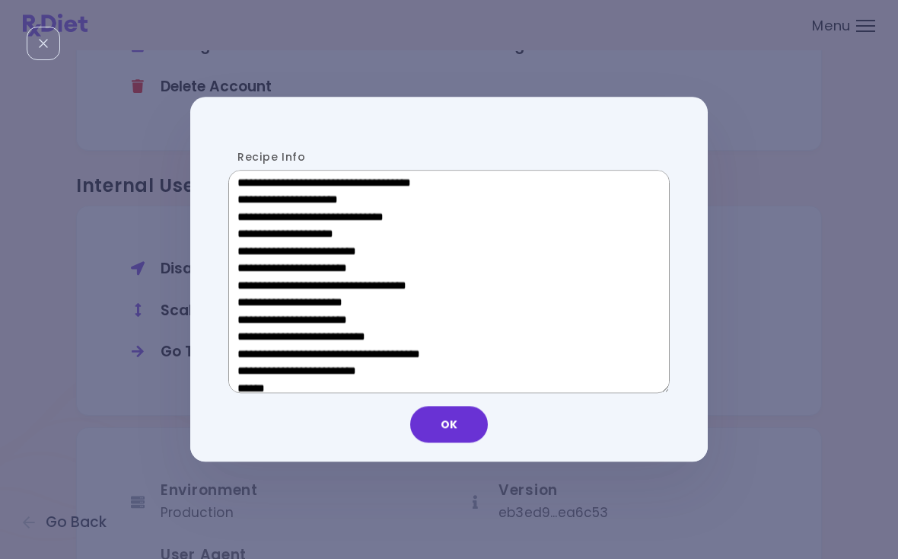
drag, startPoint x: 355, startPoint y: 307, endPoint x: 255, endPoint y: 307, distance: 100.5
click at [255, 307] on textarea "Recipe Info" at bounding box center [448, 282] width 441 height 224
